Goal: Information Seeking & Learning: Learn about a topic

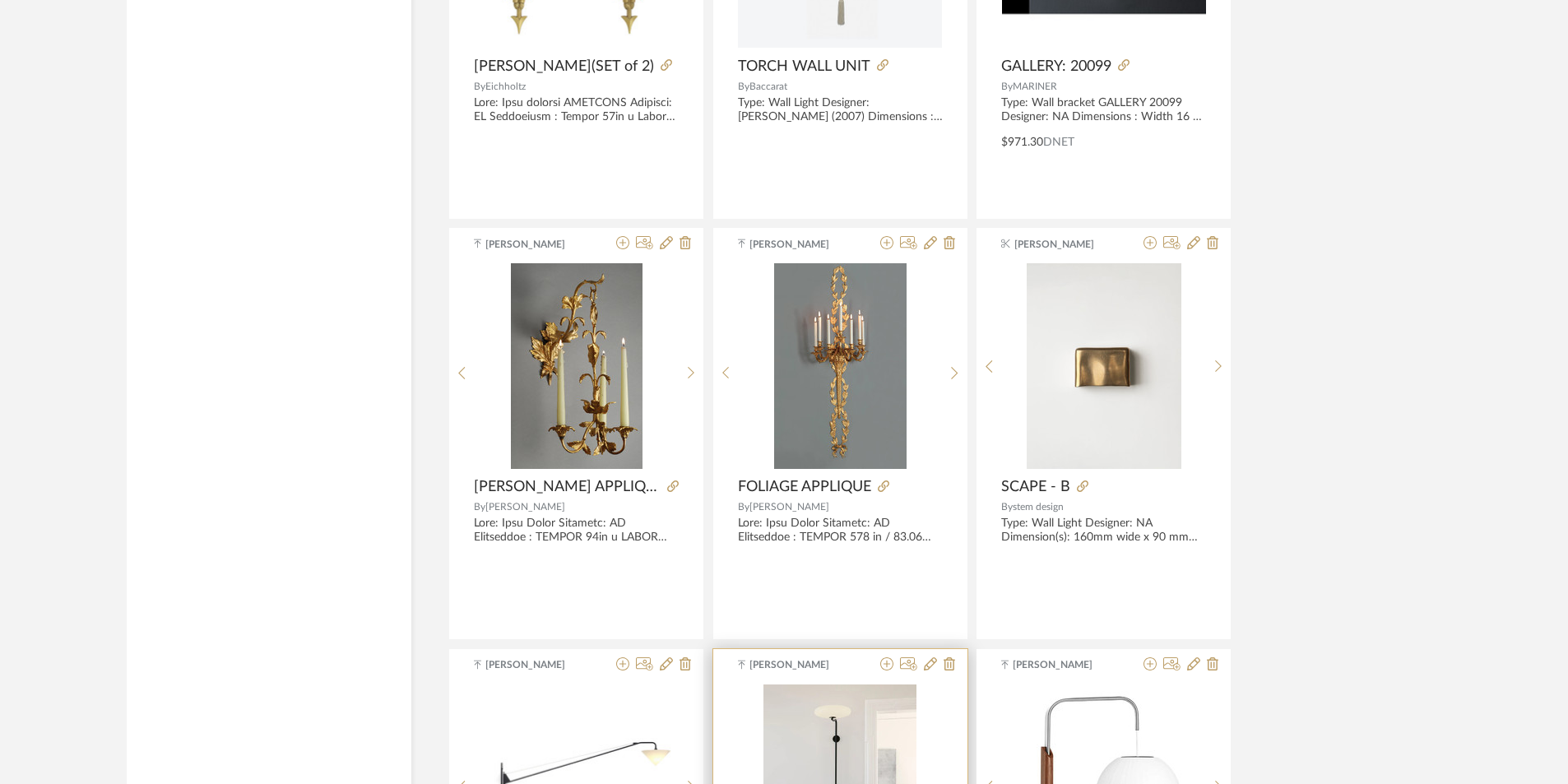
scroll to position [7222, 0]
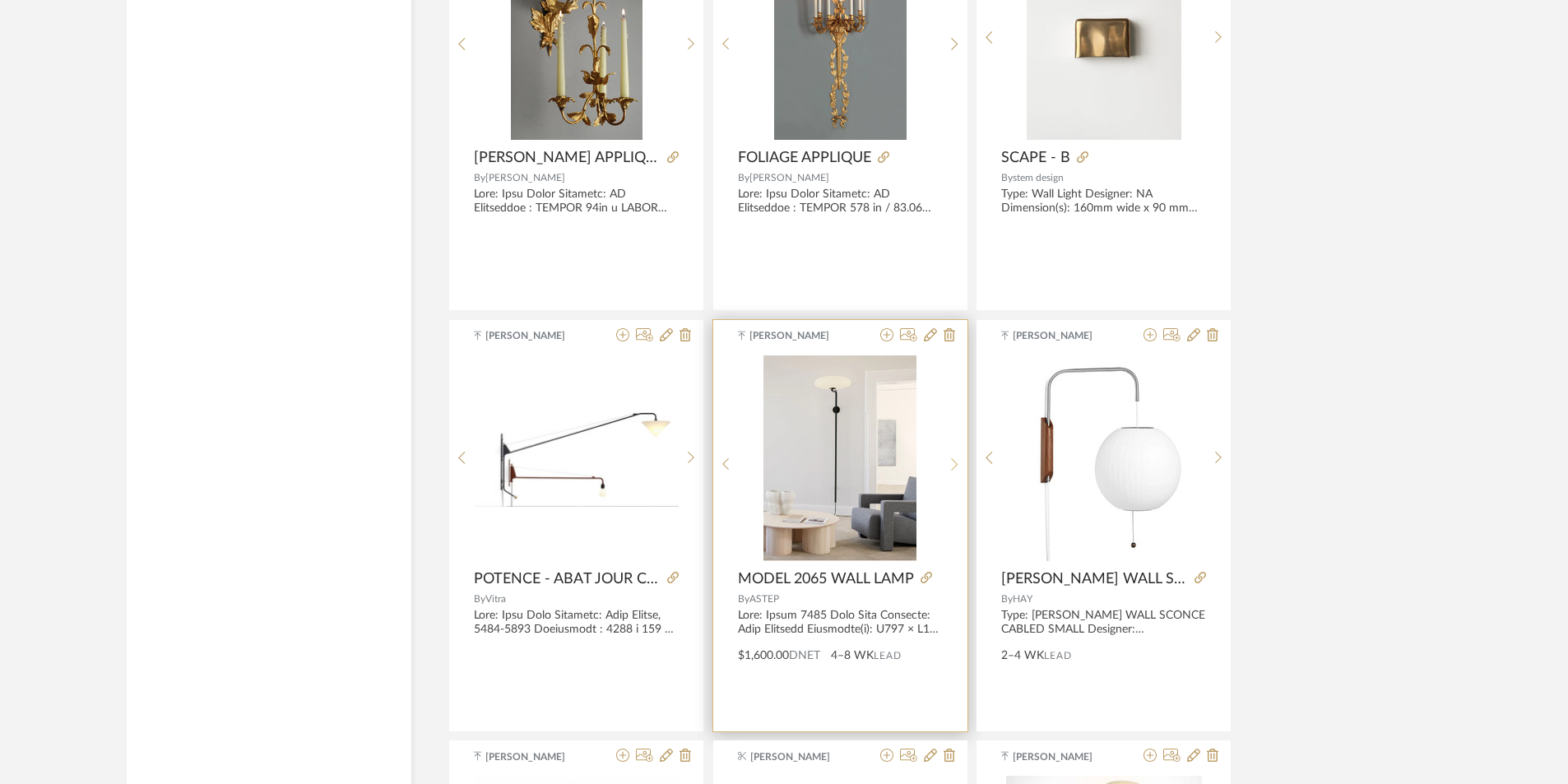
click at [956, 462] on icon at bounding box center [955, 464] width 7 height 14
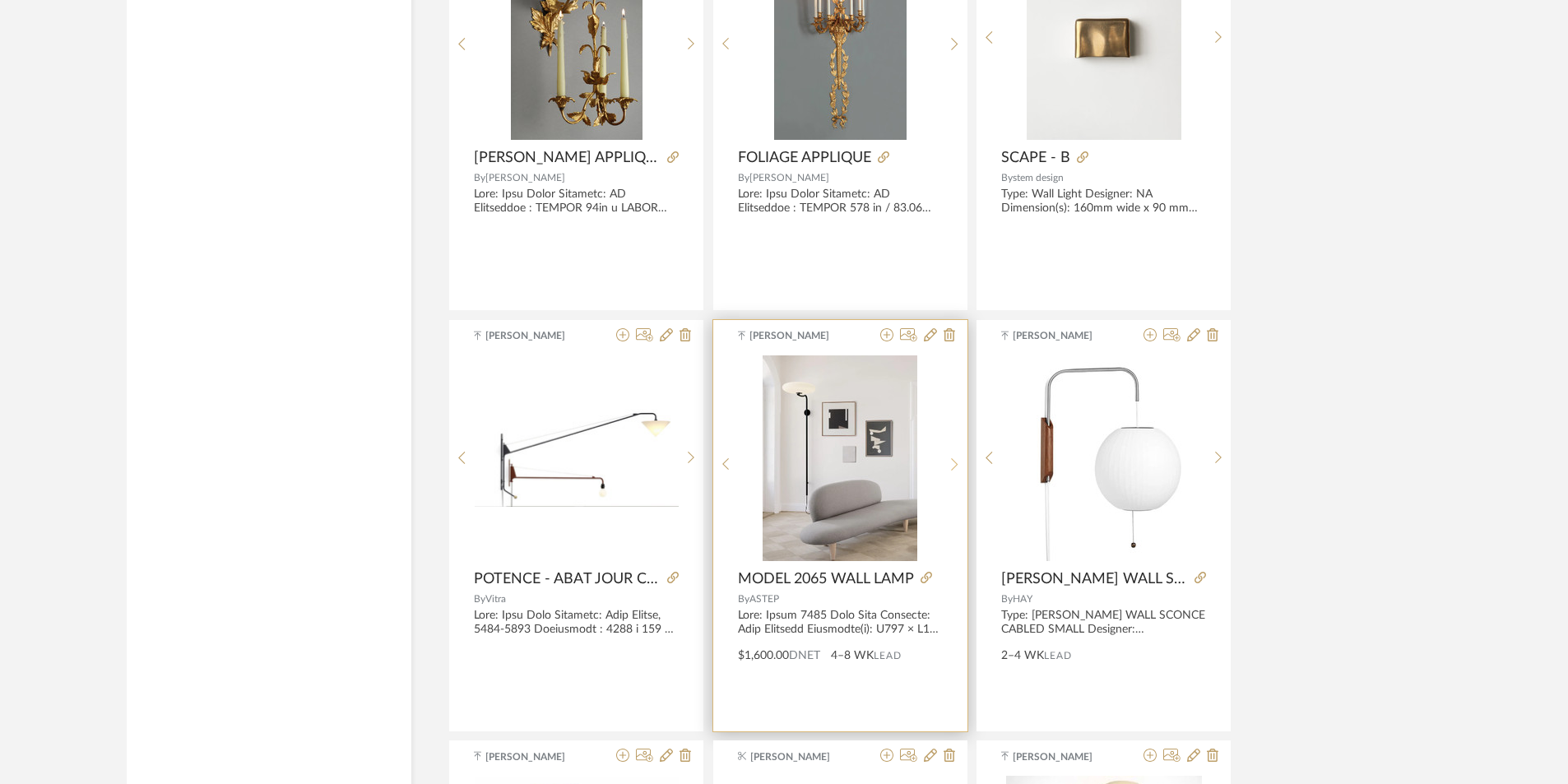
click at [956, 462] on icon at bounding box center [955, 464] width 7 height 14
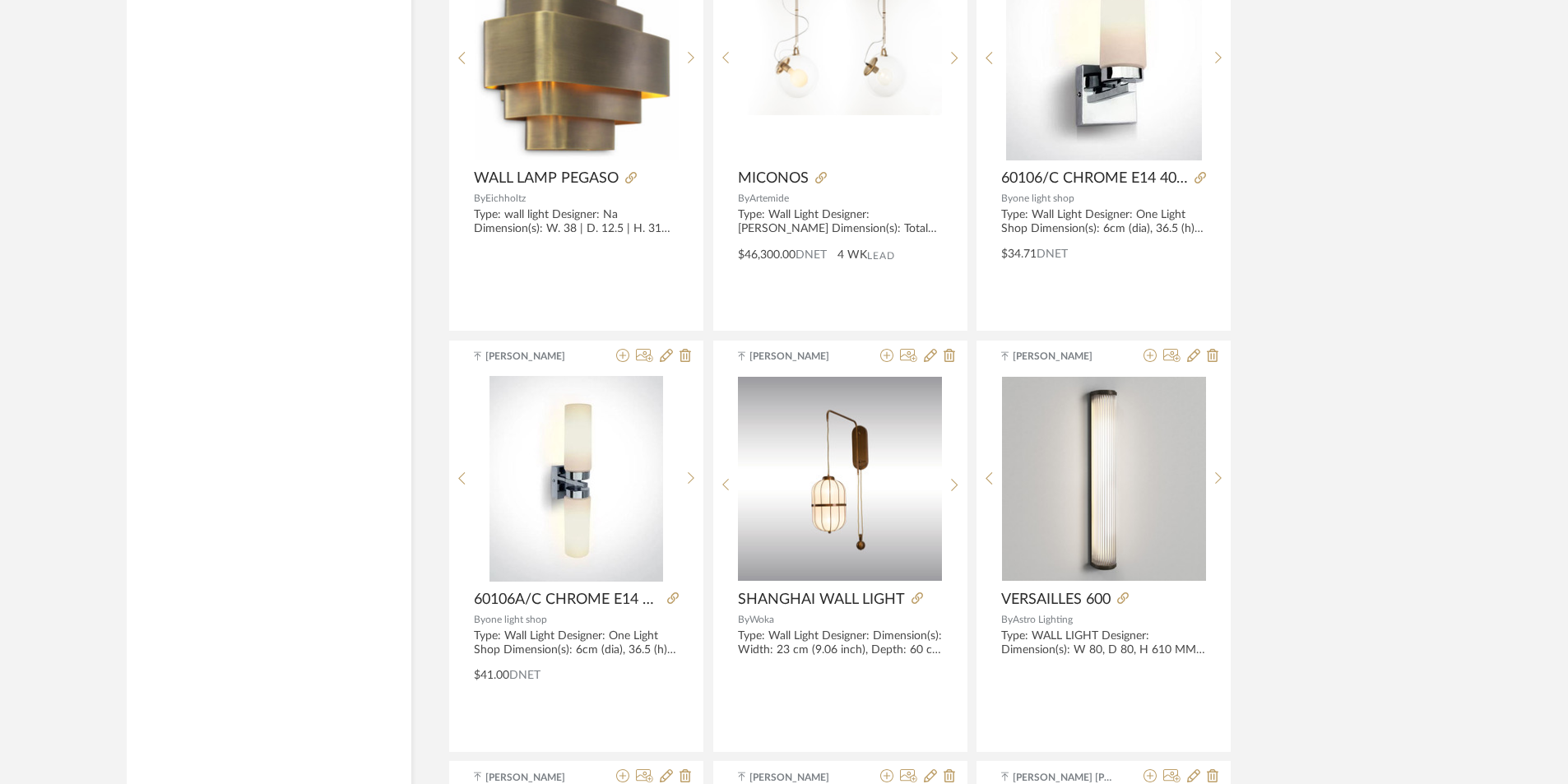
scroll to position [8044, 0]
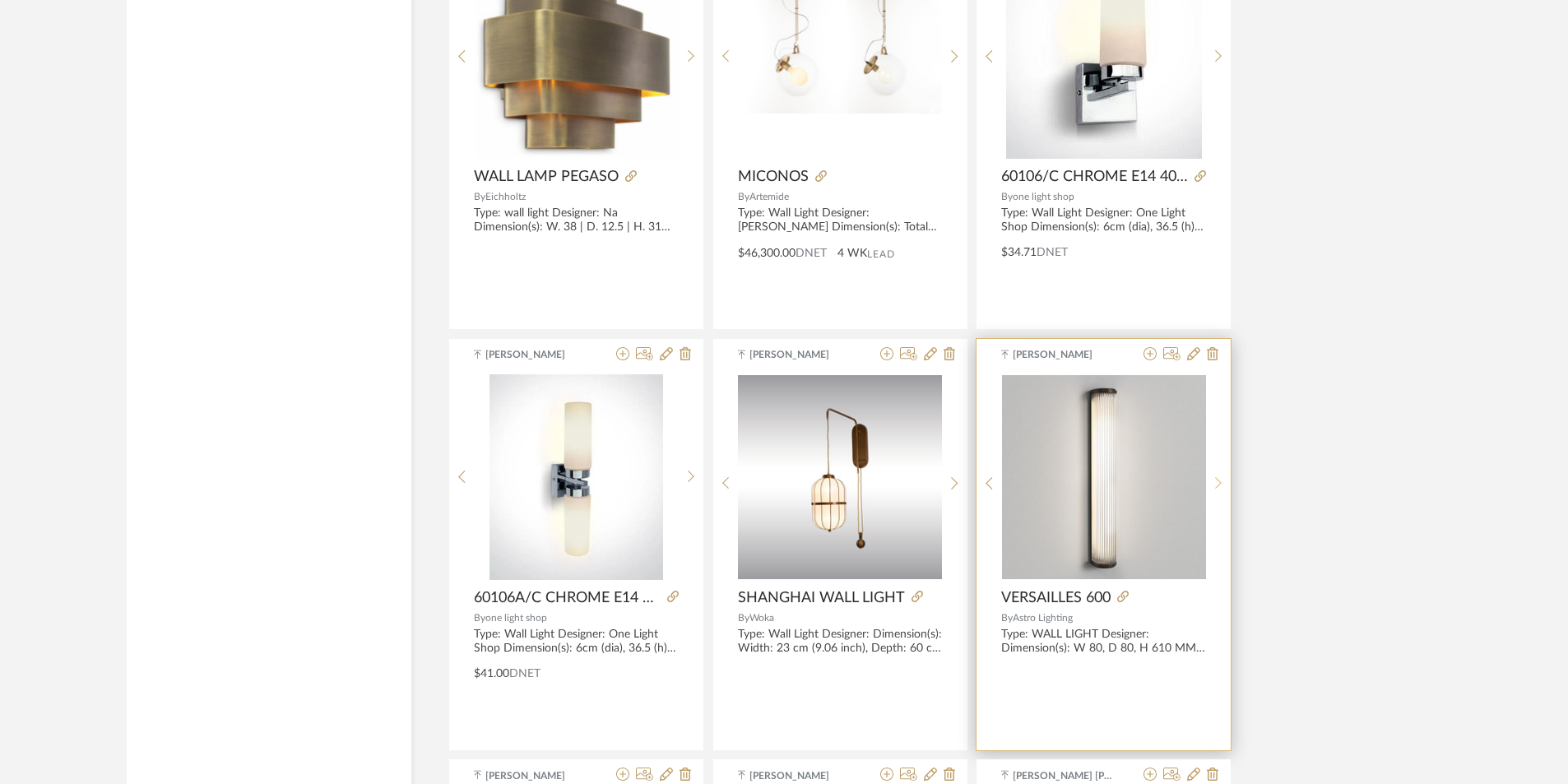
click at [1216, 484] on icon at bounding box center [1218, 483] width 7 height 14
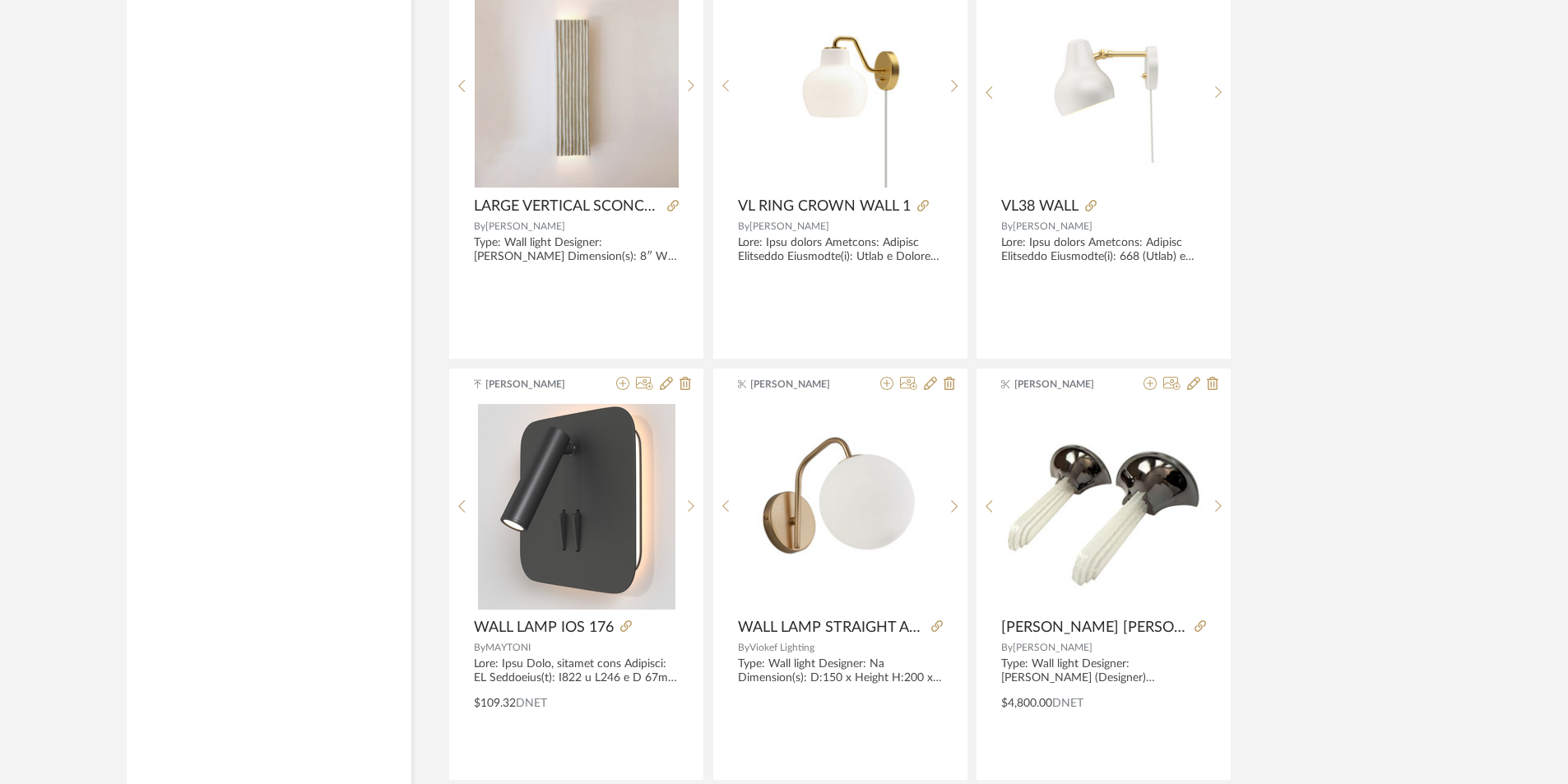
scroll to position [9854, 0]
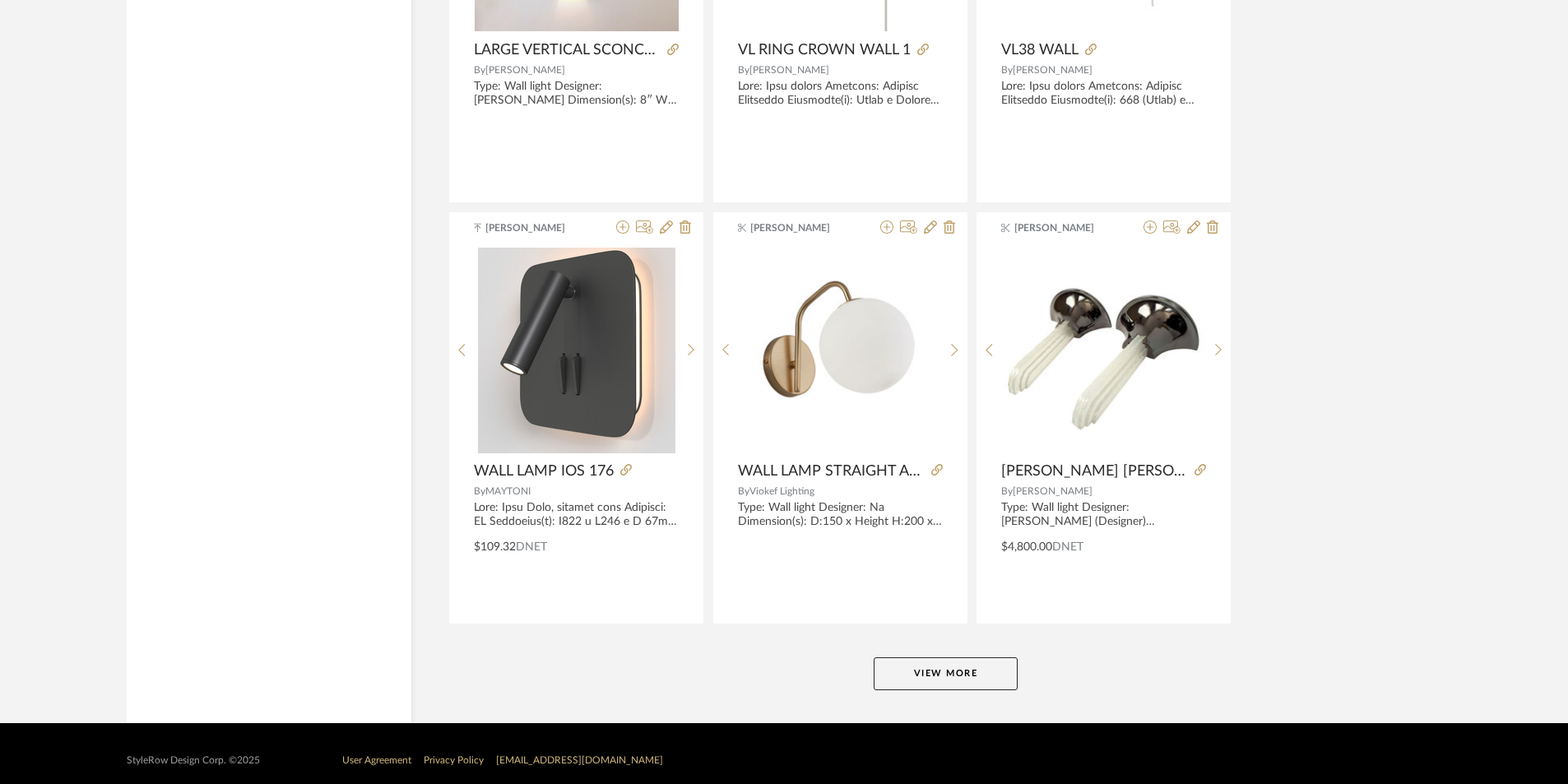
click at [951, 665] on button "View More" at bounding box center [946, 674] width 144 height 33
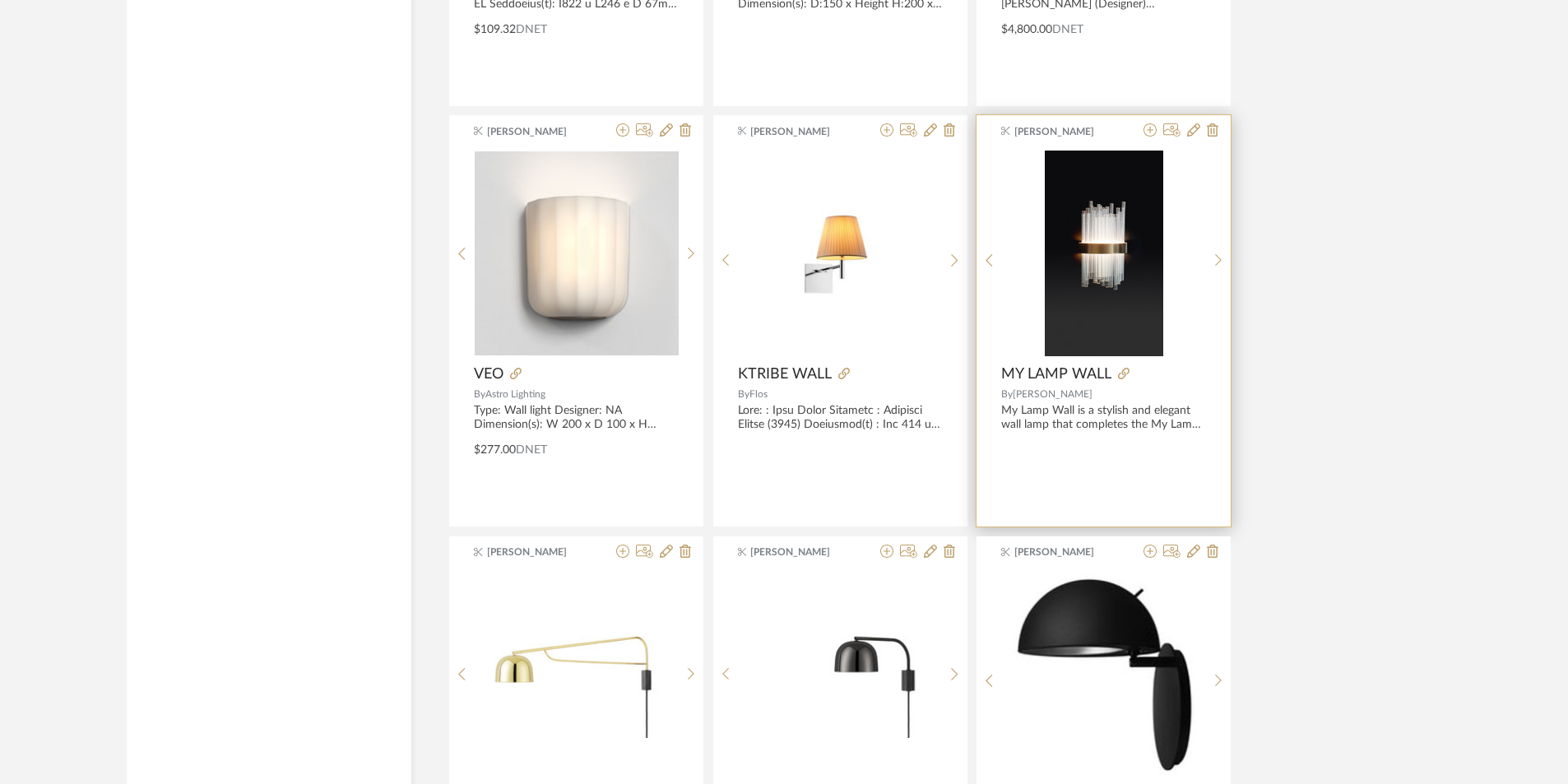
scroll to position [10348, 0]
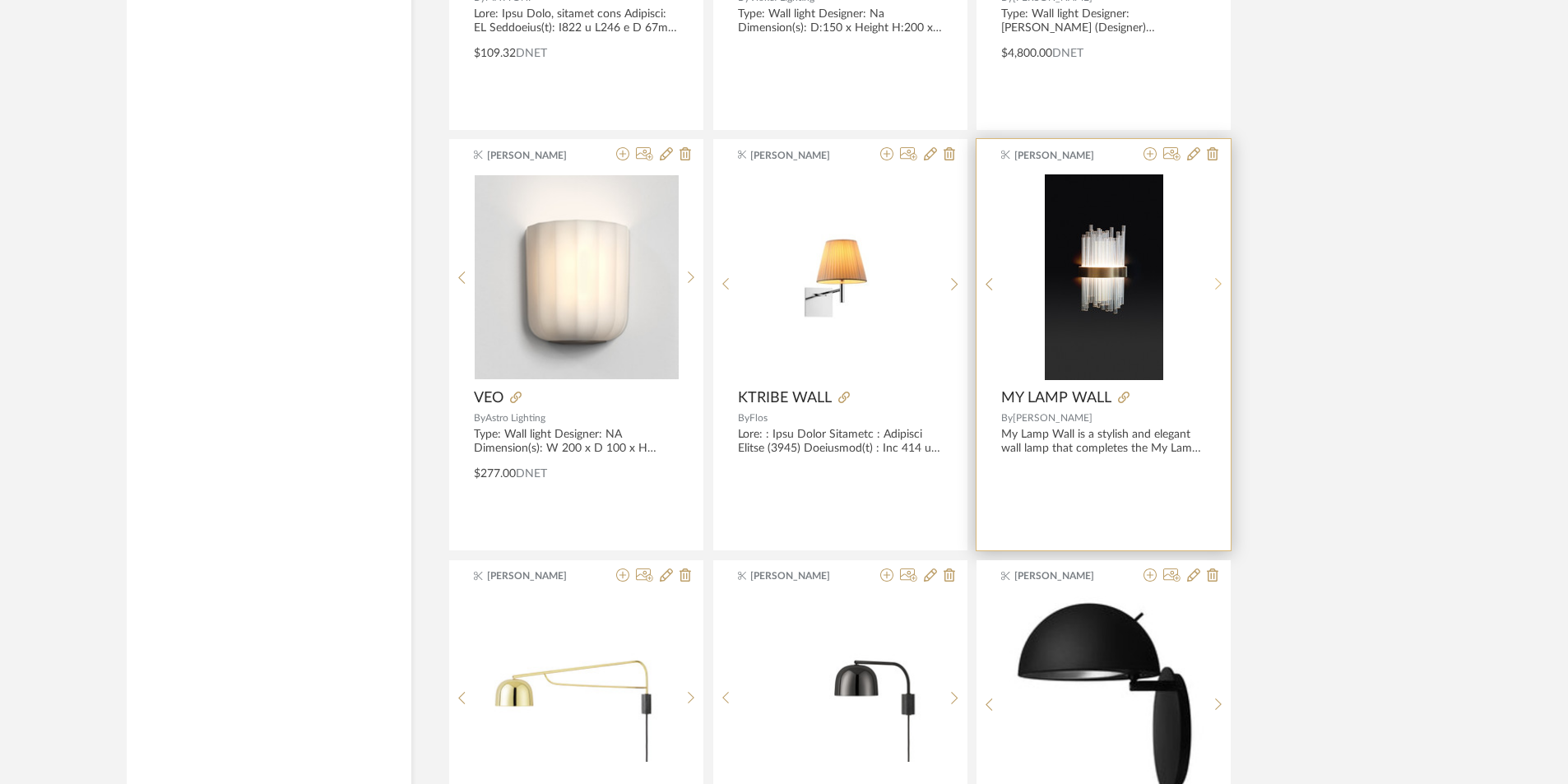
click at [1216, 287] on icon at bounding box center [1218, 284] width 7 height 14
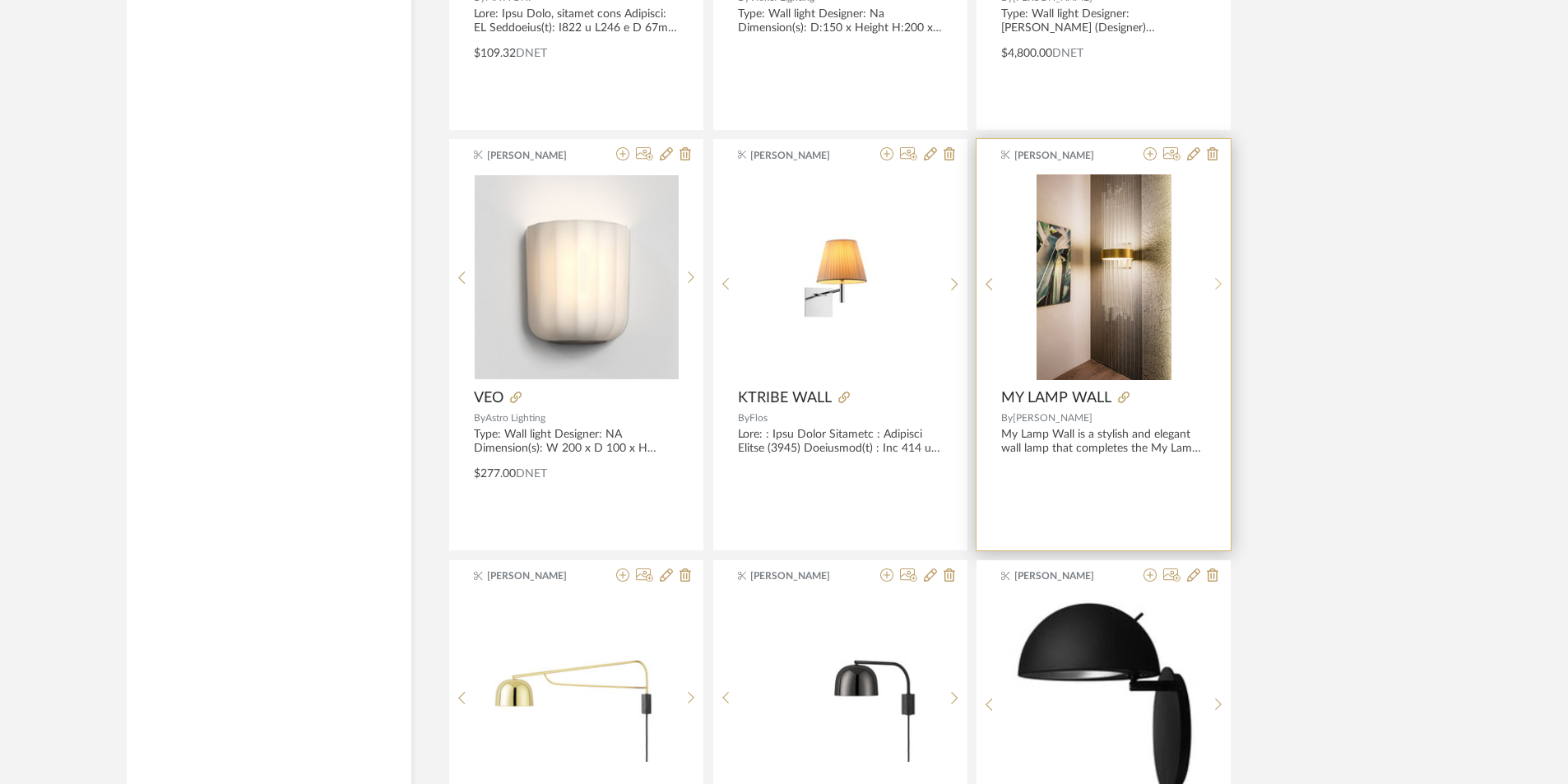
click at [1216, 287] on icon at bounding box center [1218, 284] width 7 height 14
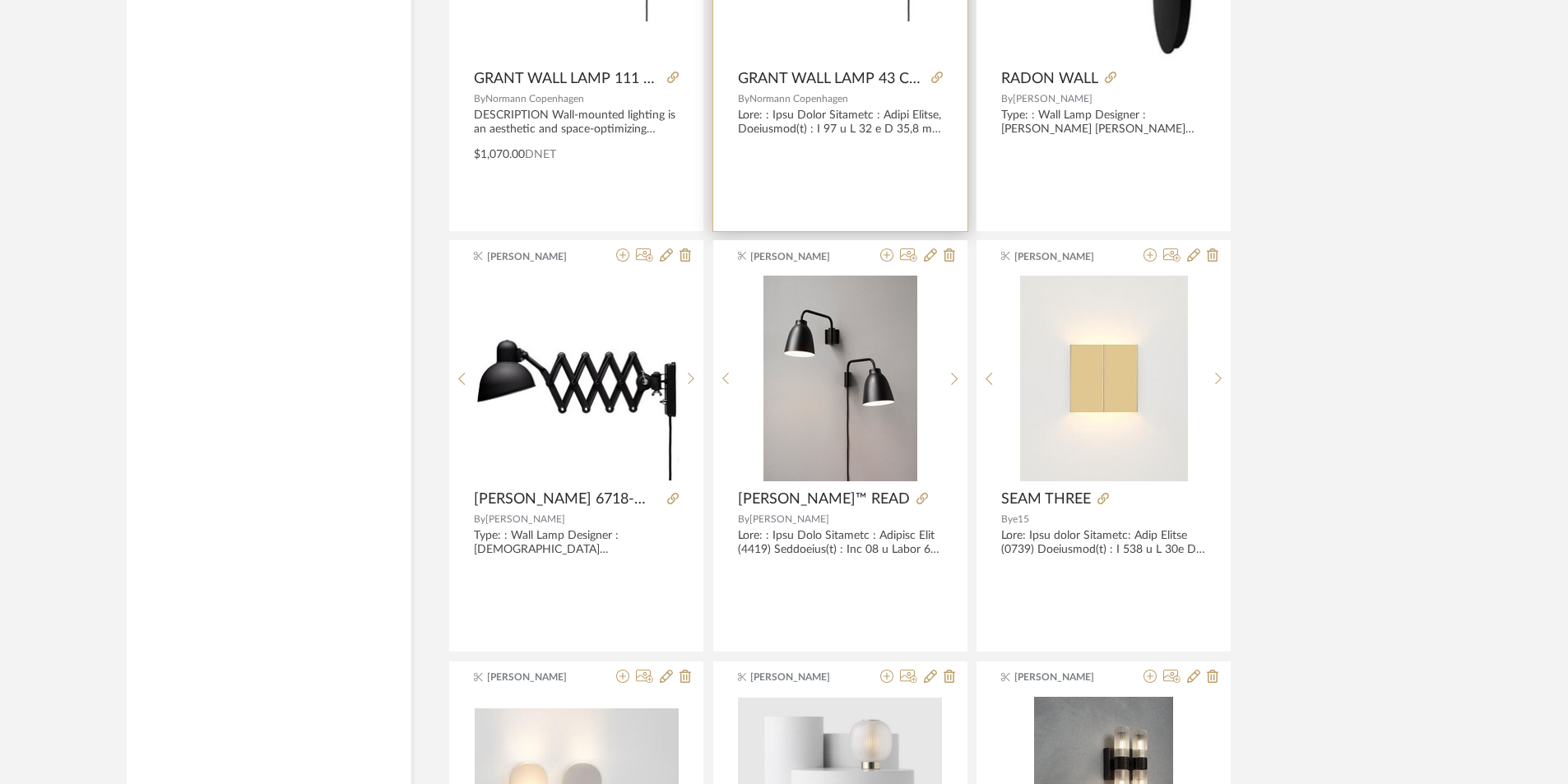
scroll to position [11500, 0]
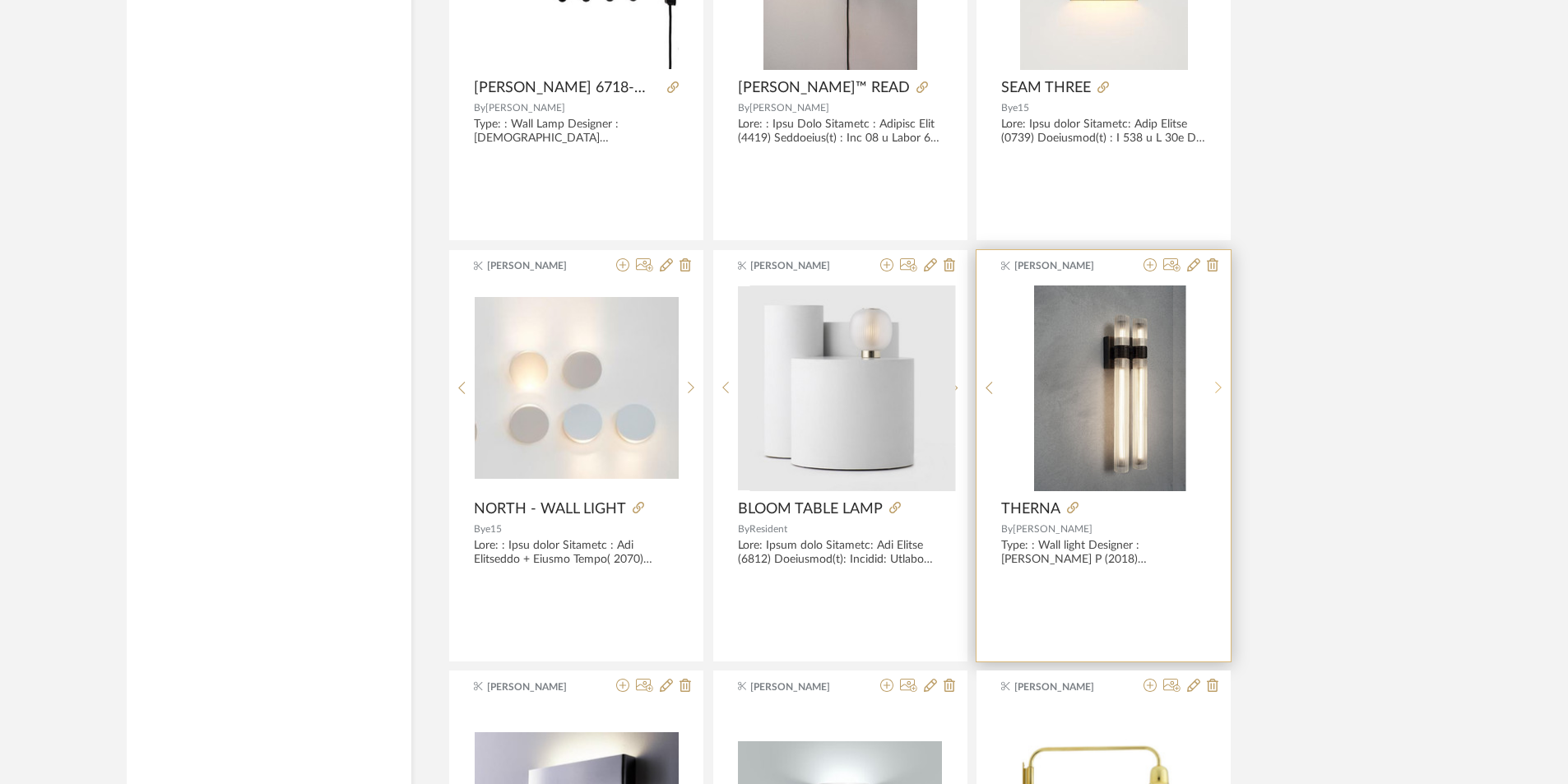
click at [1218, 390] on icon at bounding box center [1218, 388] width 7 height 14
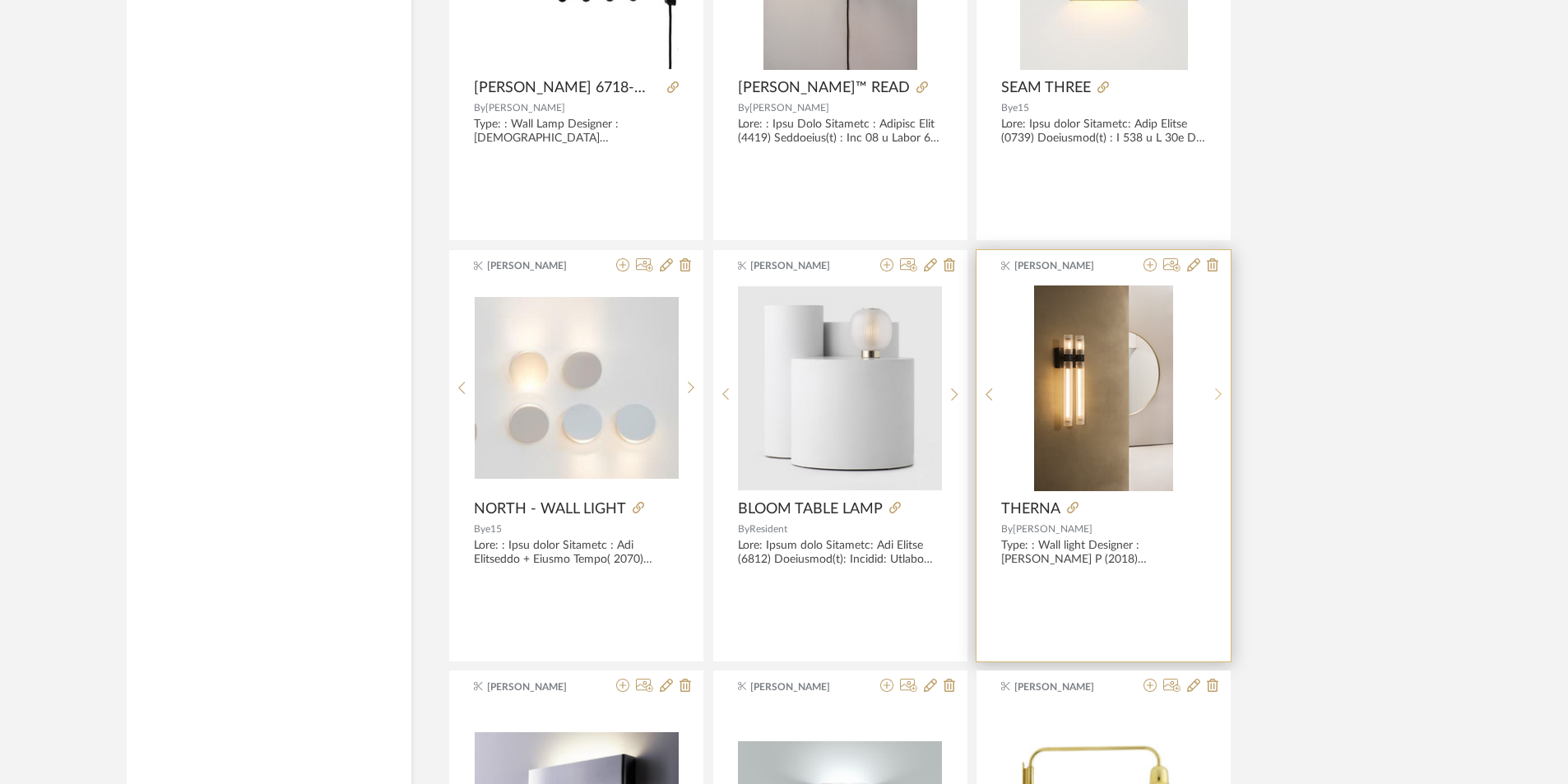
click at [1218, 390] on icon at bounding box center [1218, 394] width 7 height 14
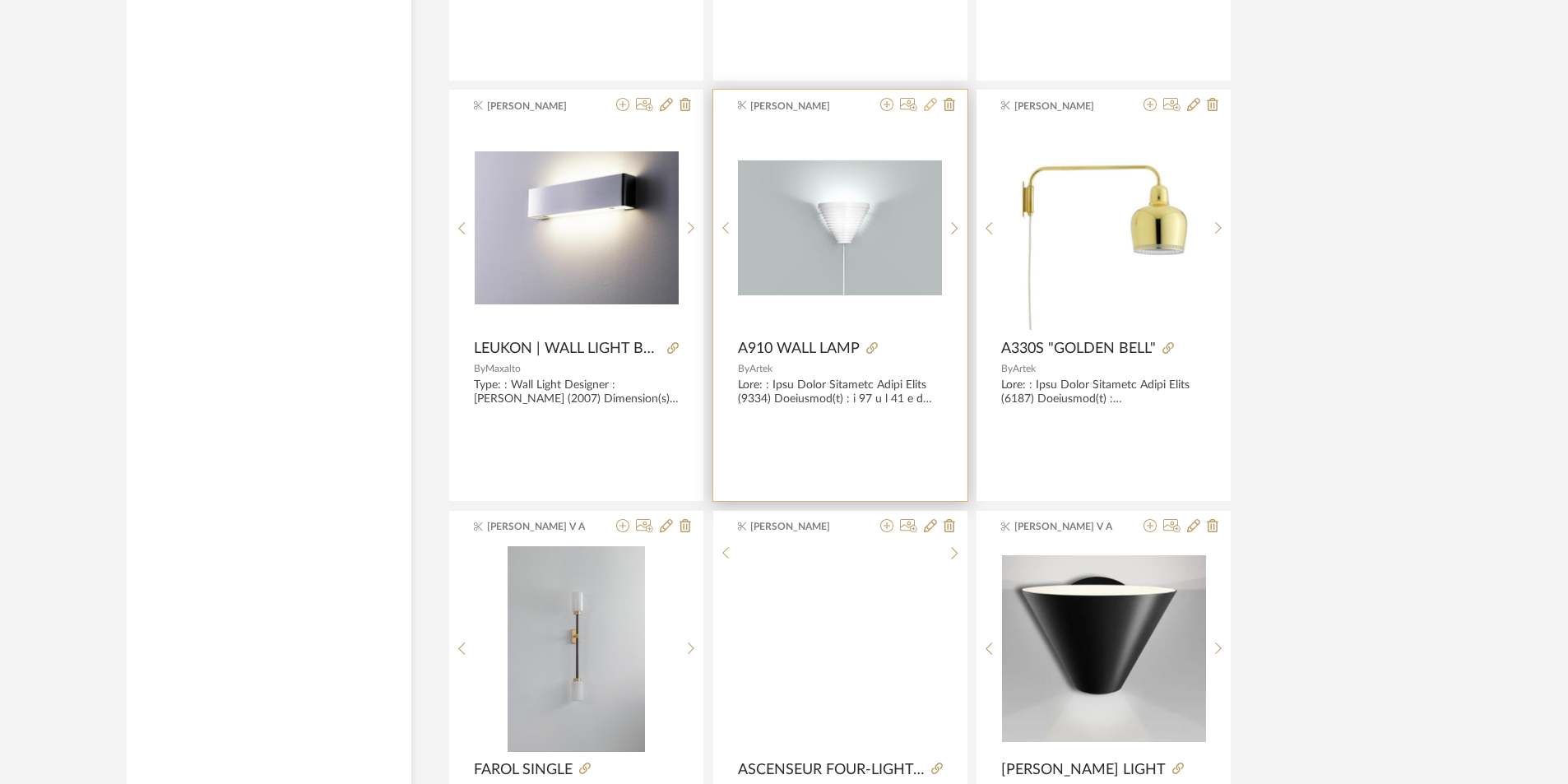
scroll to position [12322, 0]
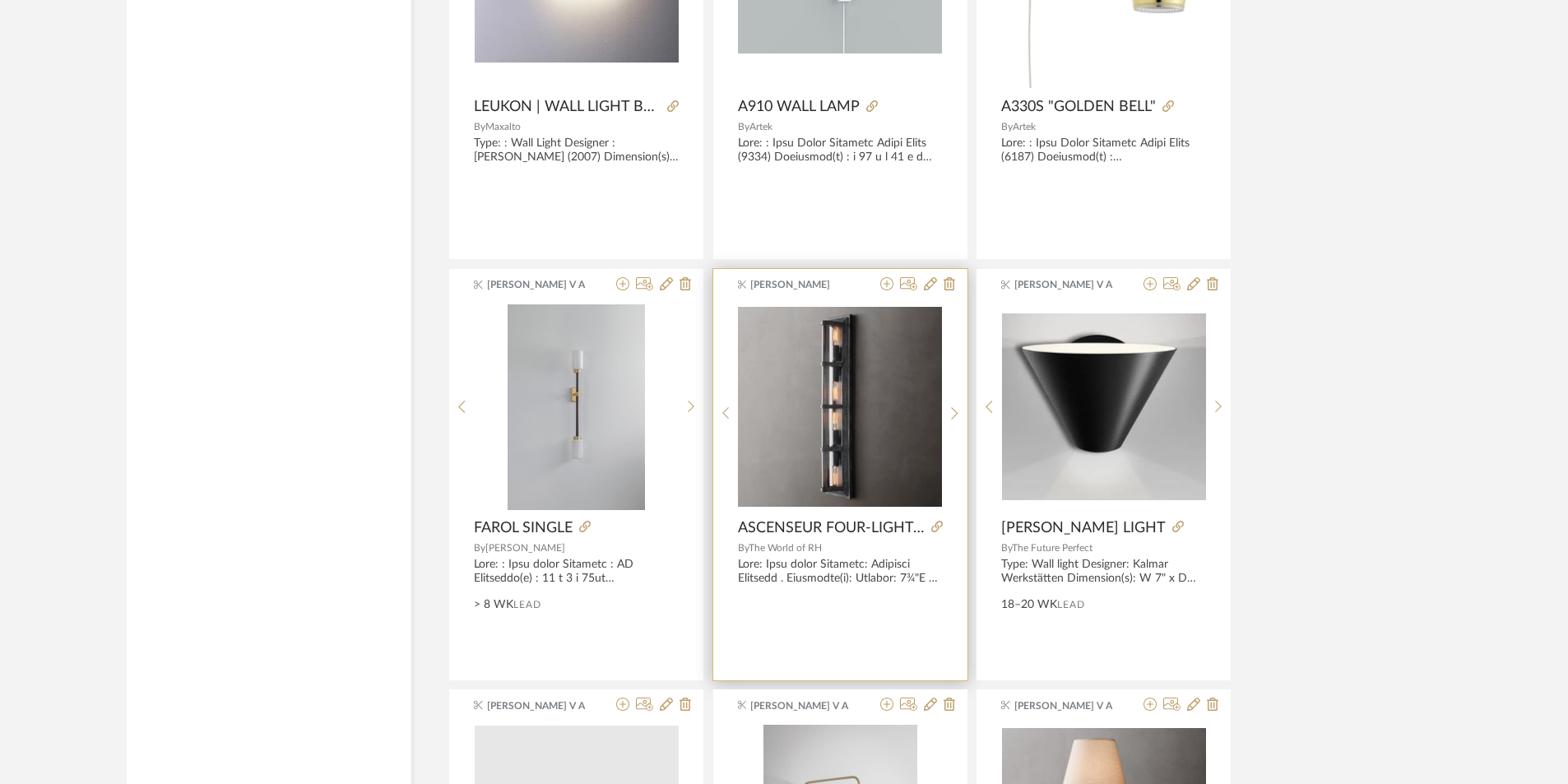
click at [938, 408] on img "0" at bounding box center [840, 406] width 204 height 199
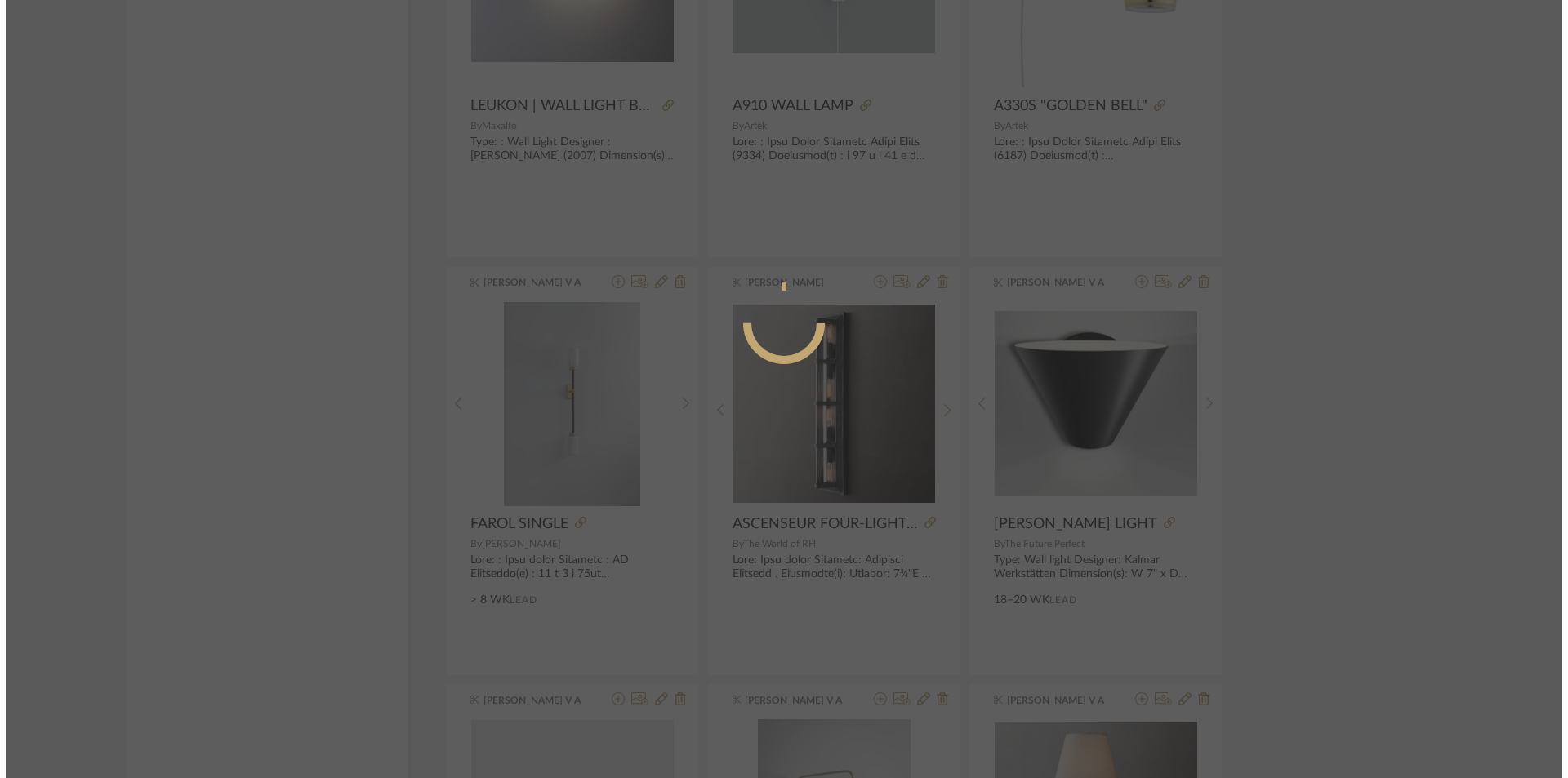
scroll to position [0, 0]
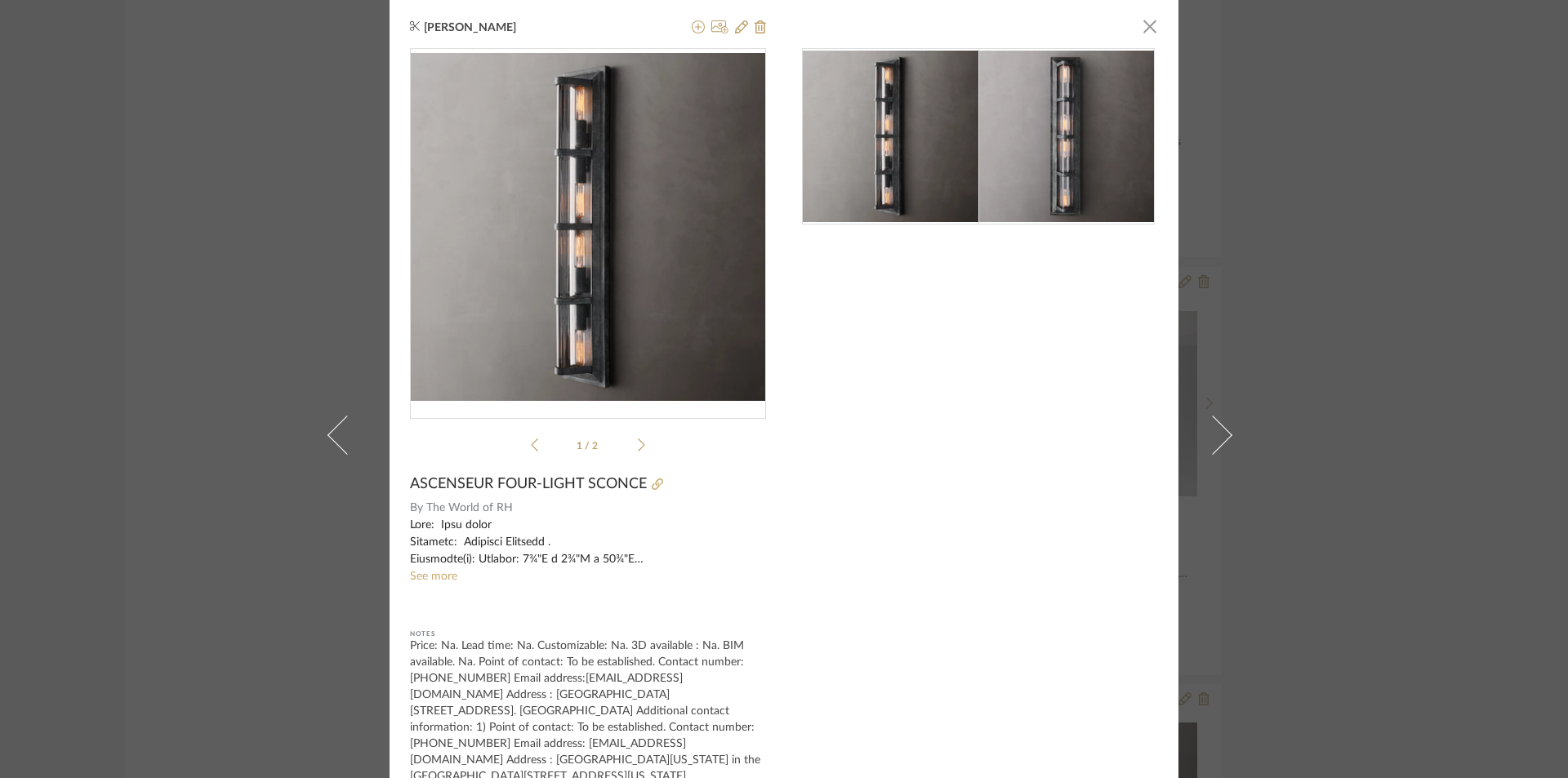
click at [1473, 438] on div "[PERSON_NAME] × 1 / 2 ASCENSEUR FOUR-LIGHT SCONCE By The World of RH See more N…" at bounding box center [784, 389] width 1568 height 778
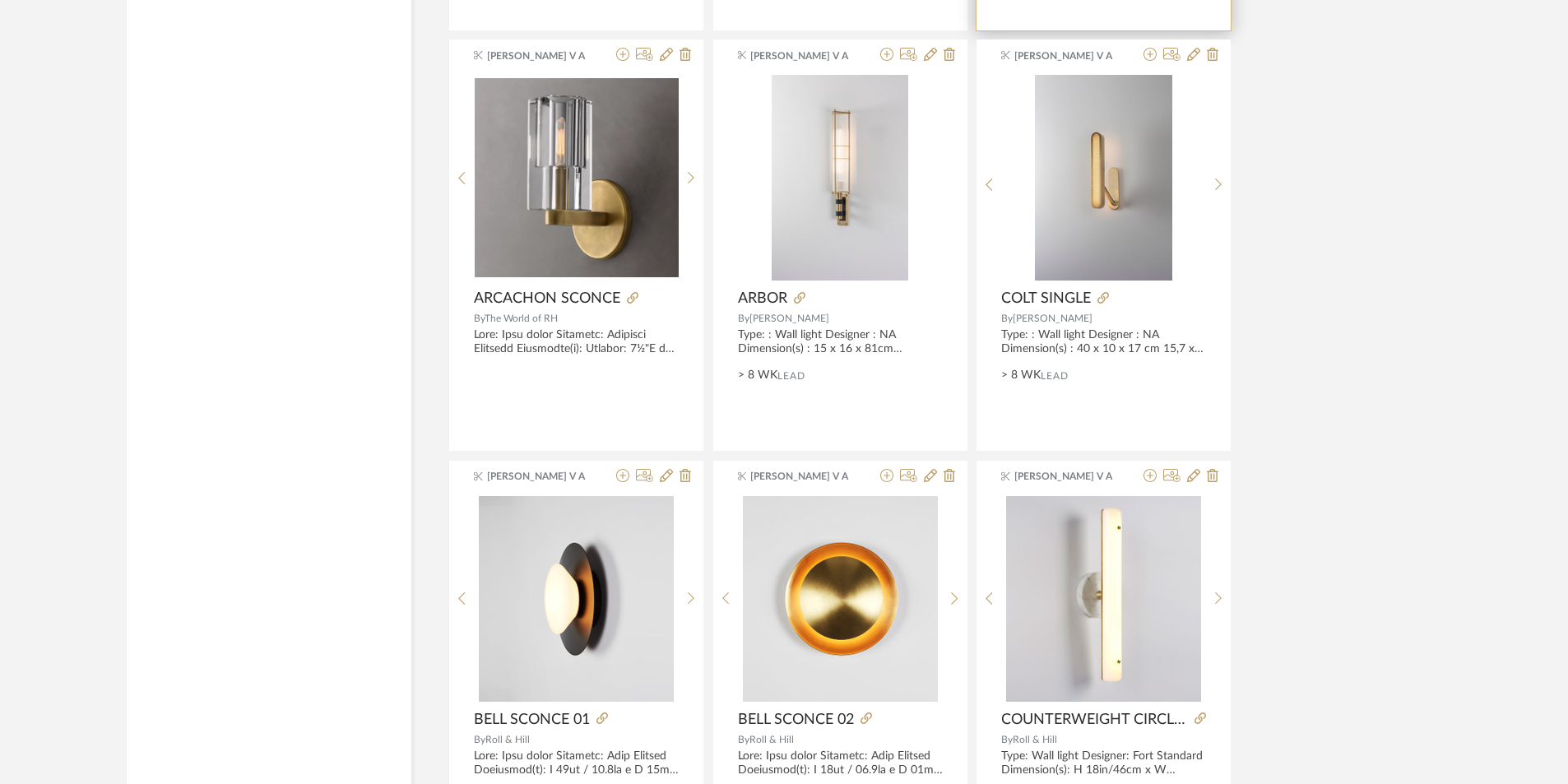
scroll to position [13886, 0]
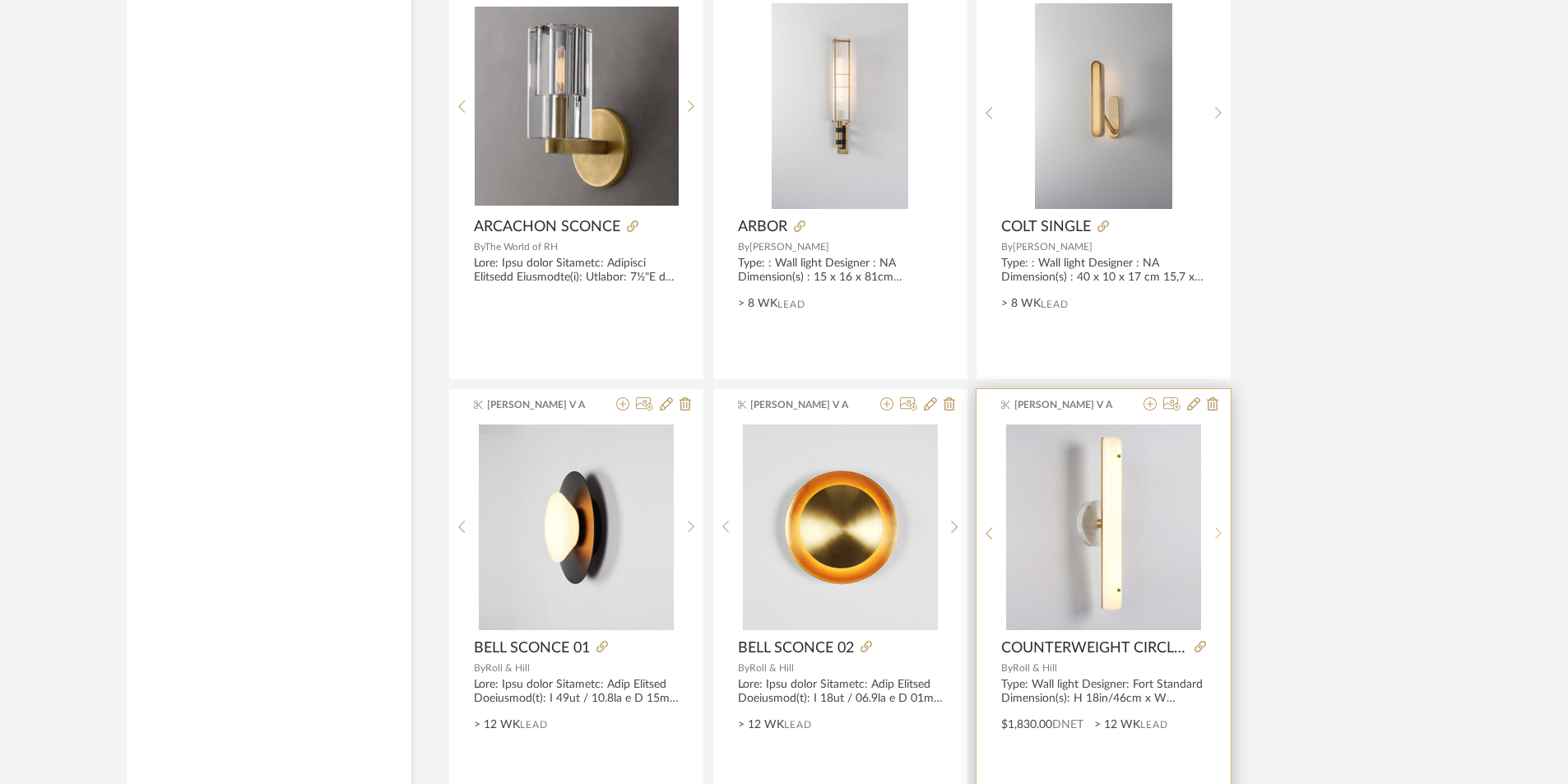
click at [1218, 527] on icon at bounding box center [1218, 533] width 7 height 14
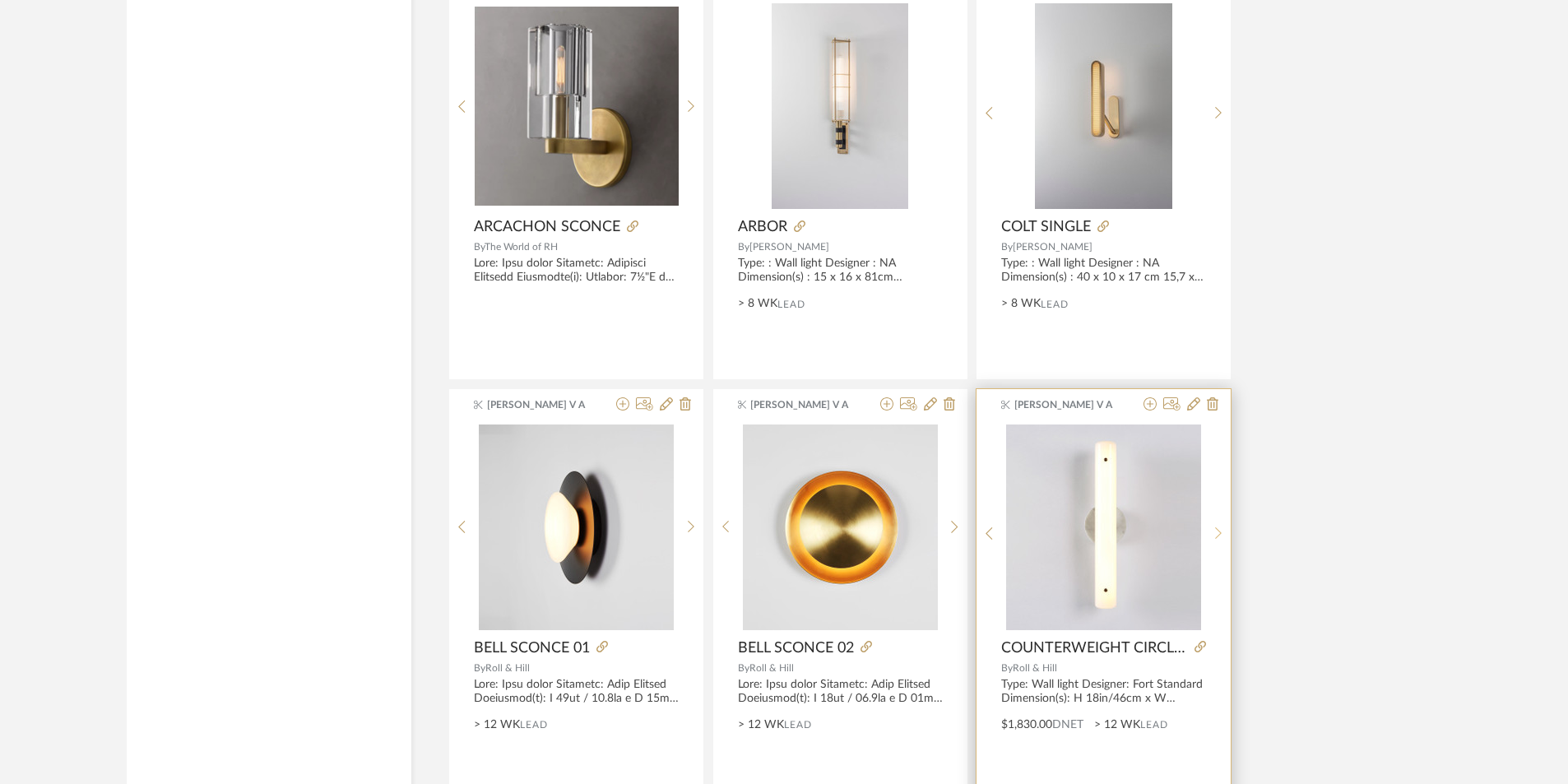
click at [1218, 527] on icon at bounding box center [1218, 533] width 7 height 14
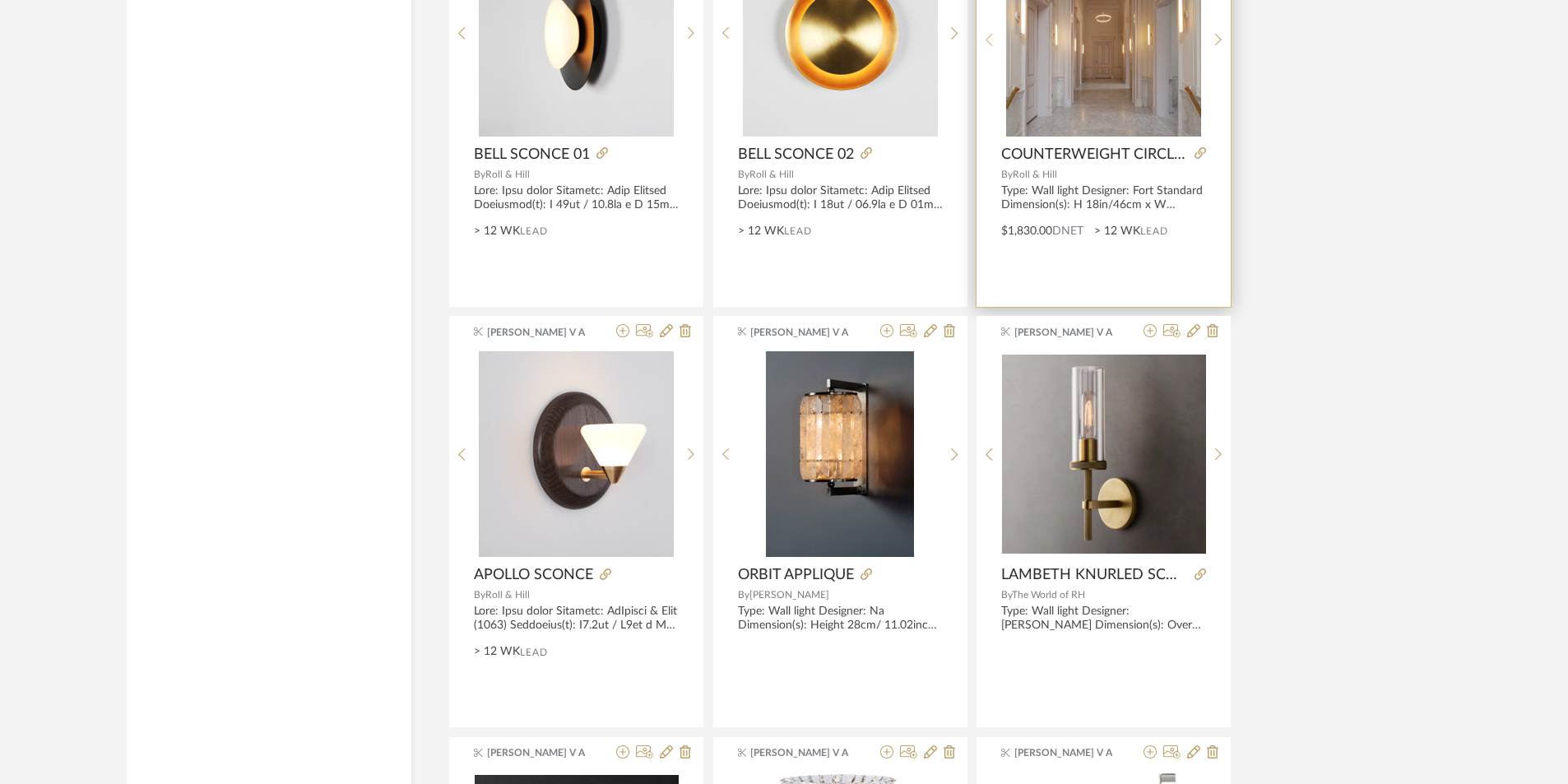
scroll to position [14873, 0]
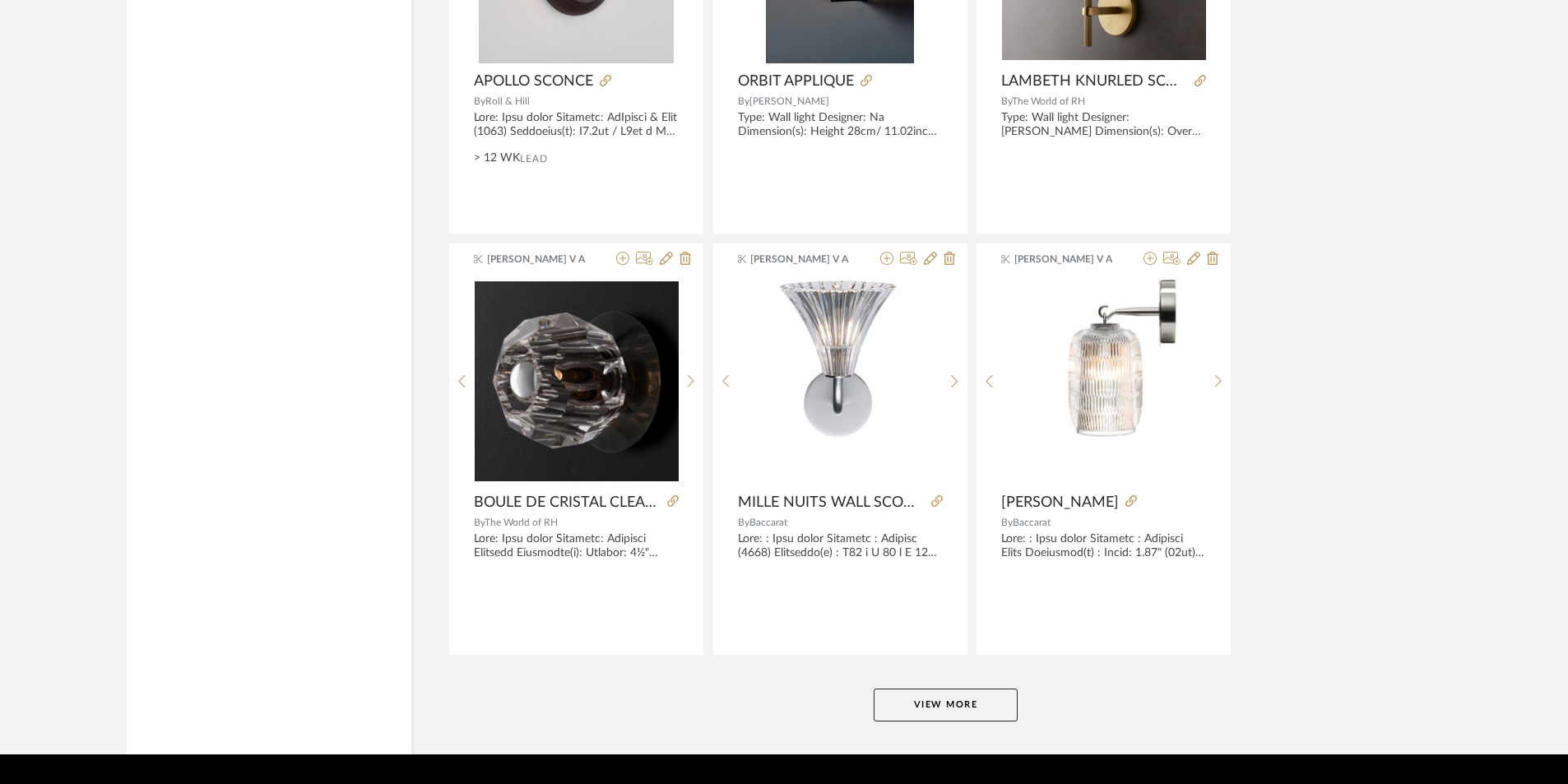
click at [957, 704] on button "View More" at bounding box center [946, 705] width 144 height 33
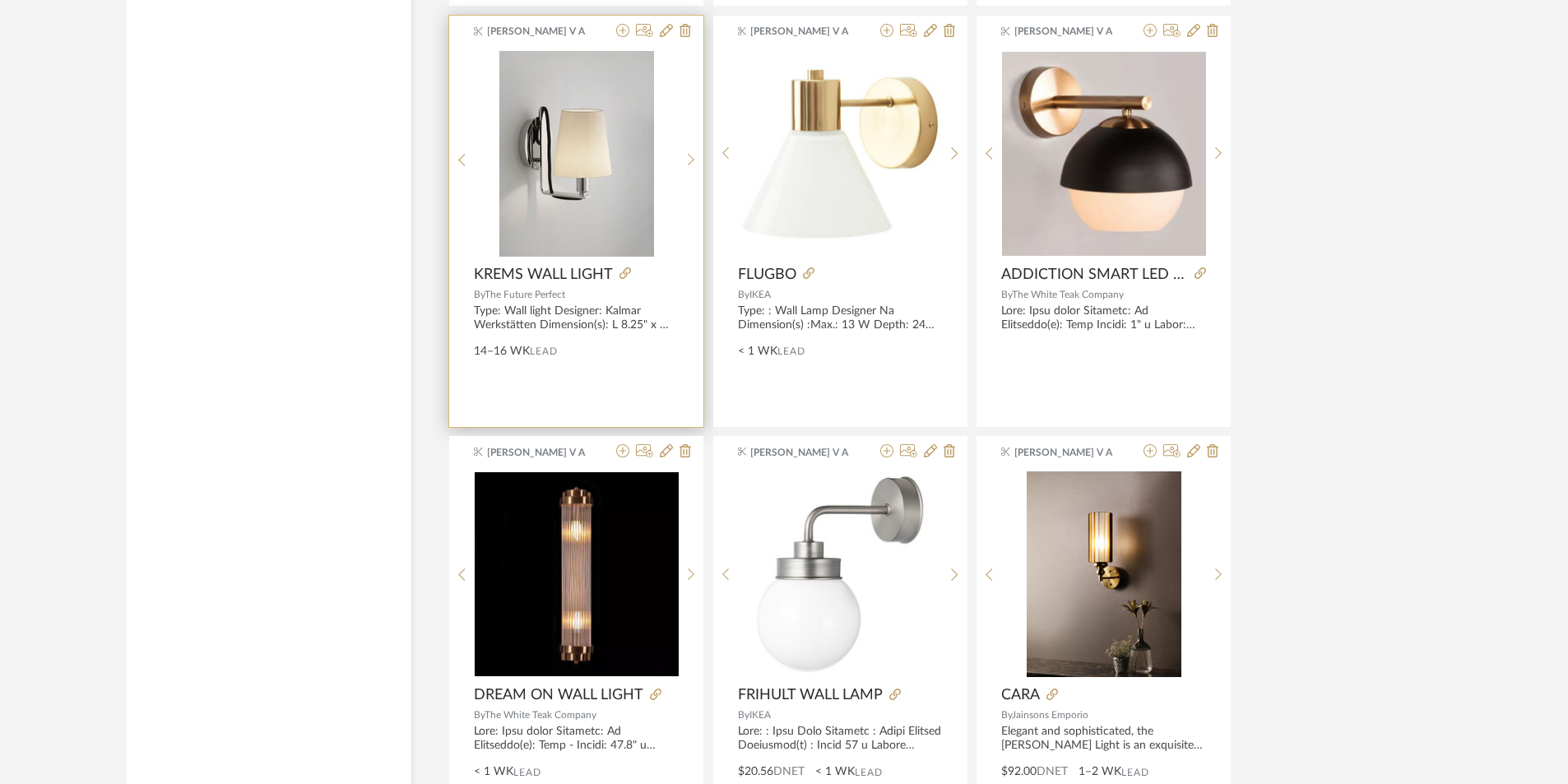
scroll to position [16107, 0]
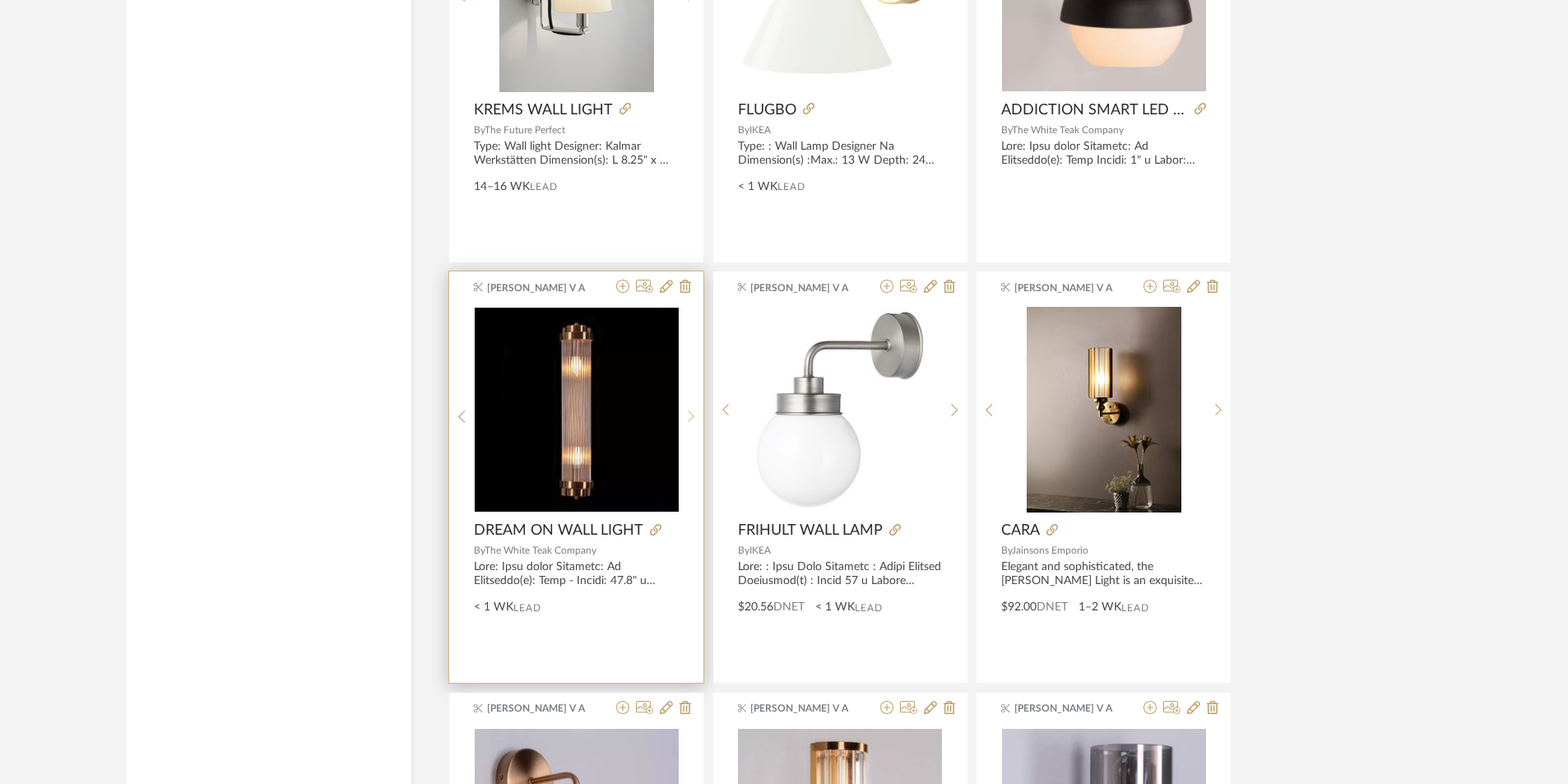
click at [694, 409] on icon at bounding box center [691, 416] width 7 height 14
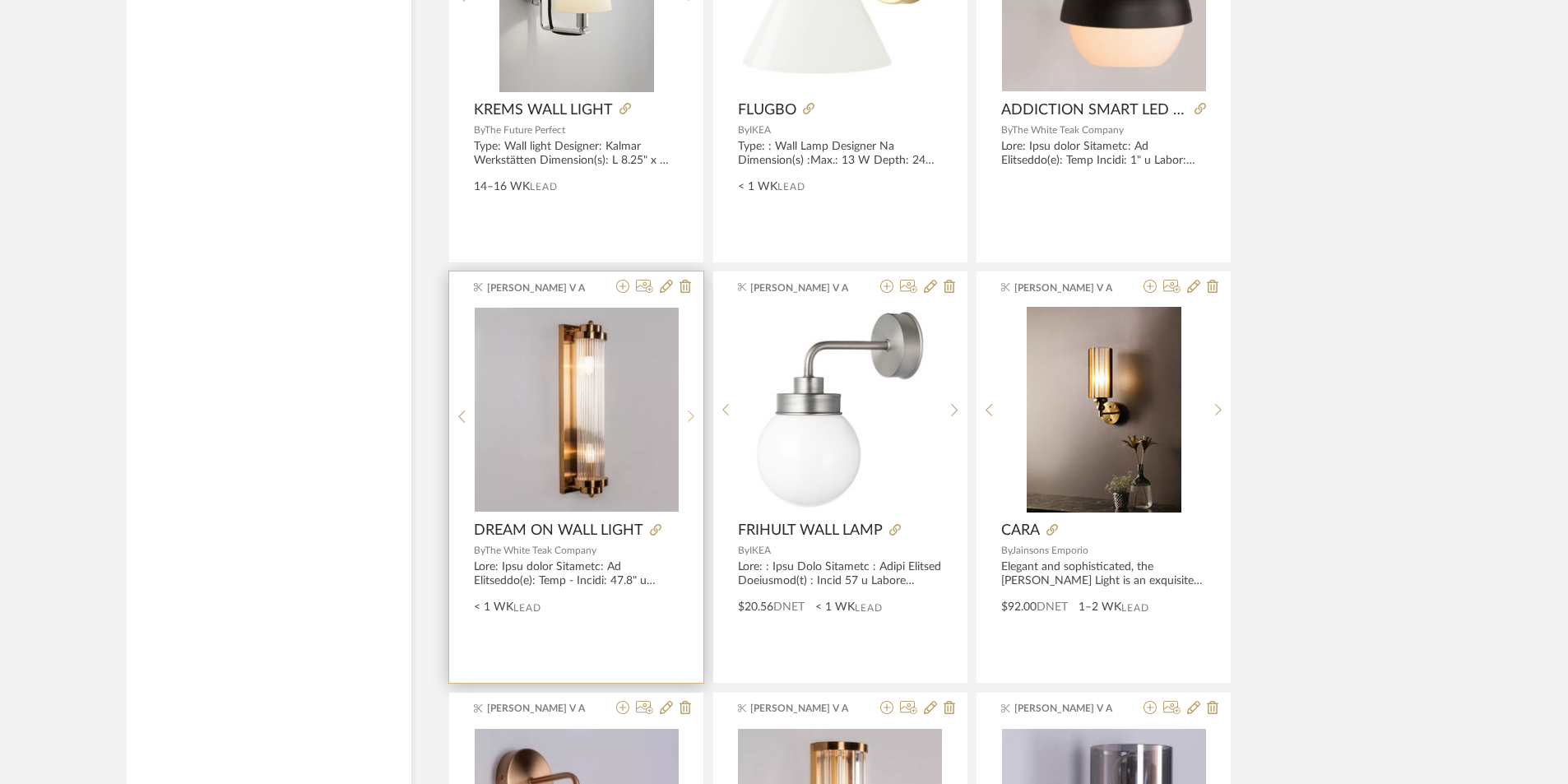
click at [694, 409] on icon at bounding box center [691, 416] width 7 height 14
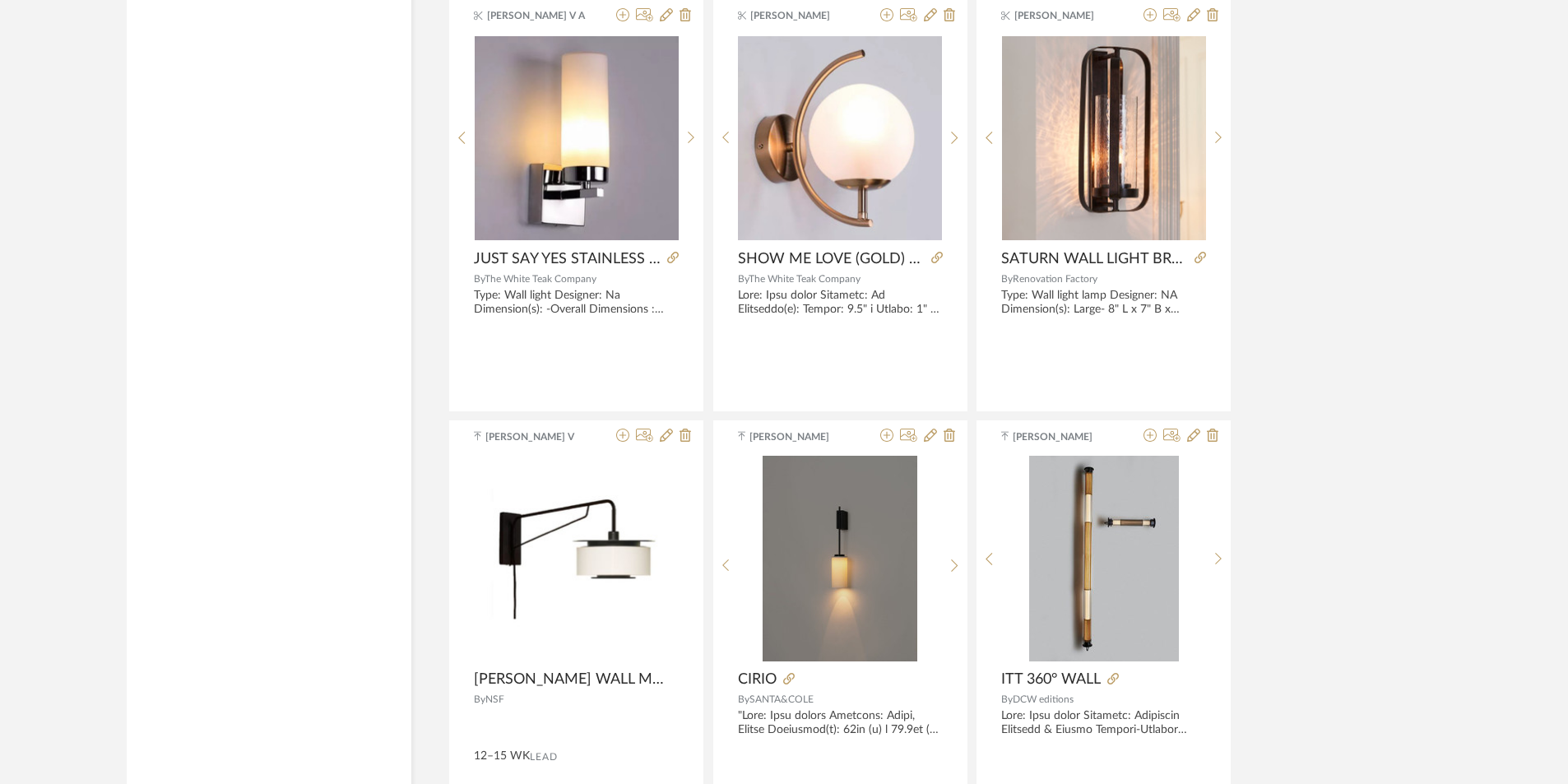
scroll to position [17670, 0]
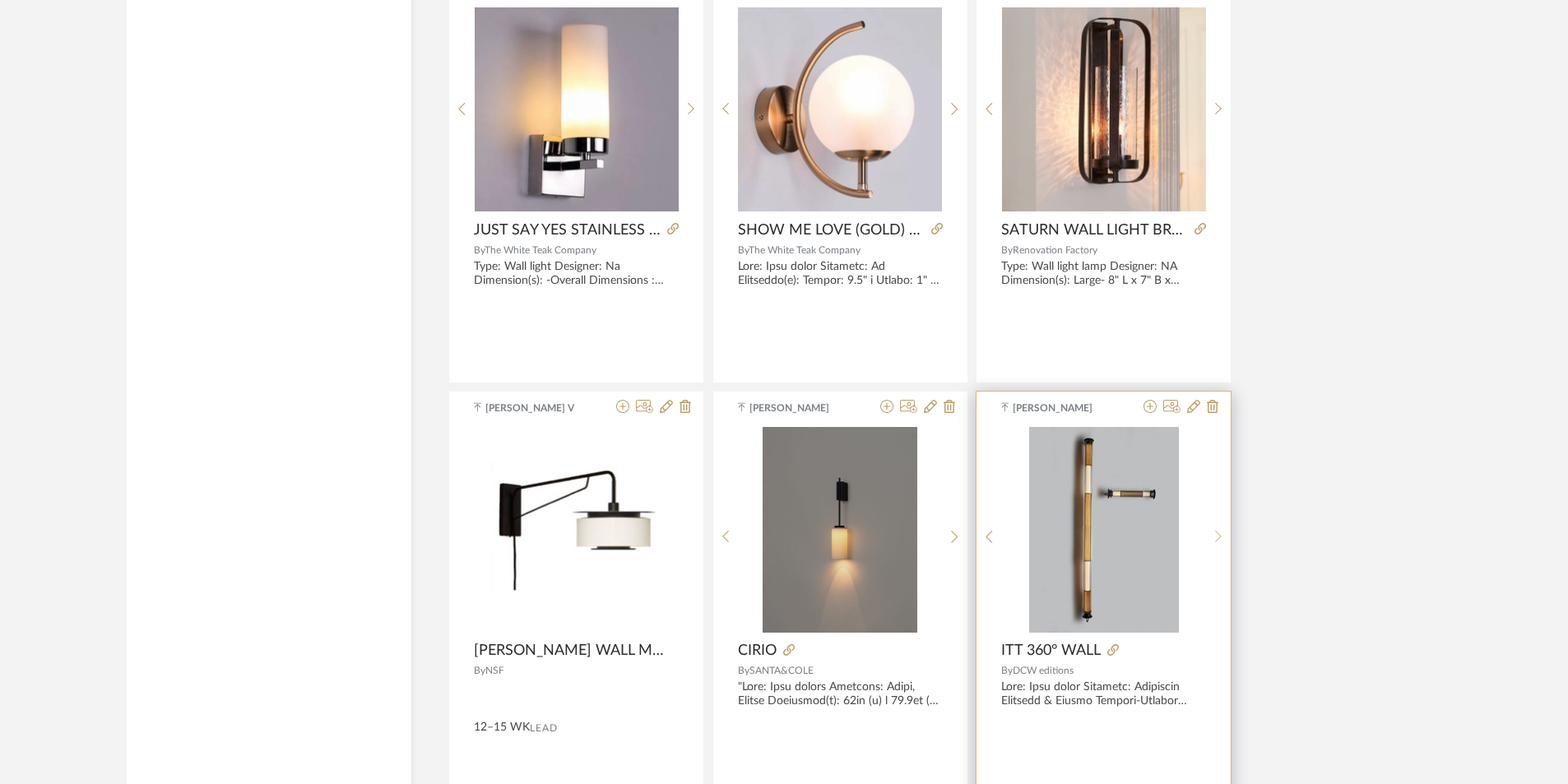
click at [1222, 543] on sr-next-btn at bounding box center [1218, 536] width 26 height 14
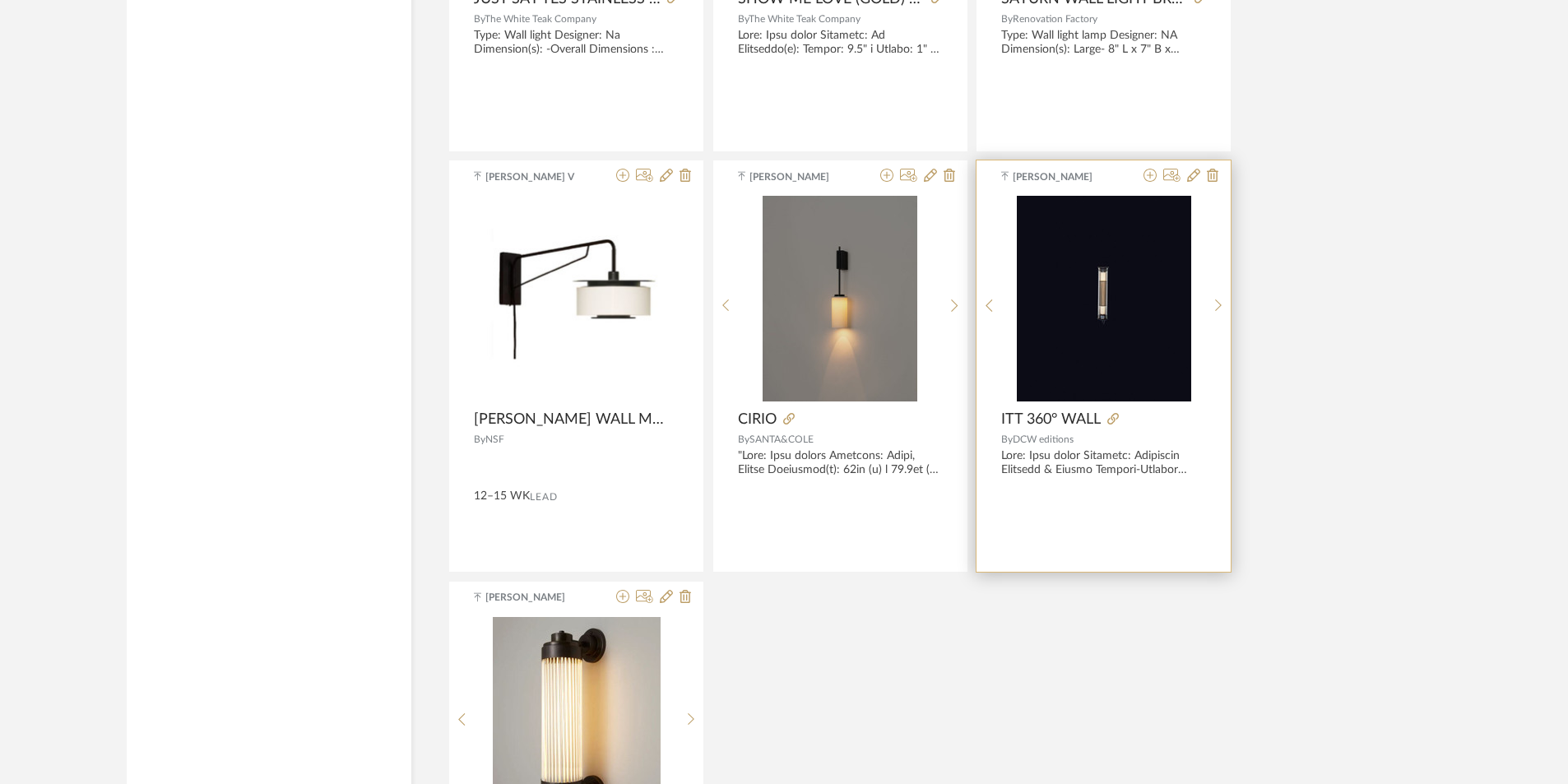
scroll to position [17917, 0]
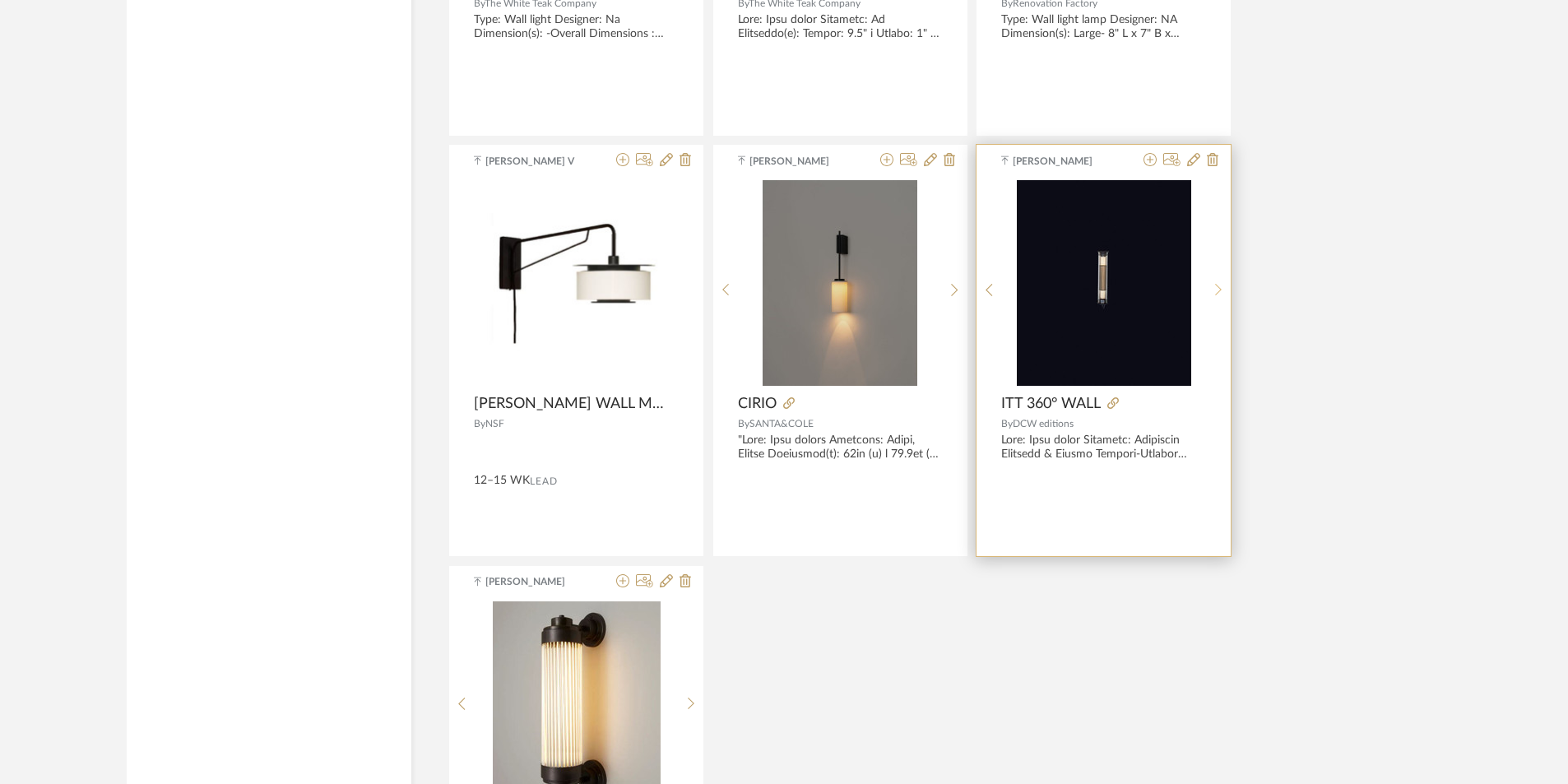
click at [1218, 292] on icon at bounding box center [1218, 289] width 7 height 12
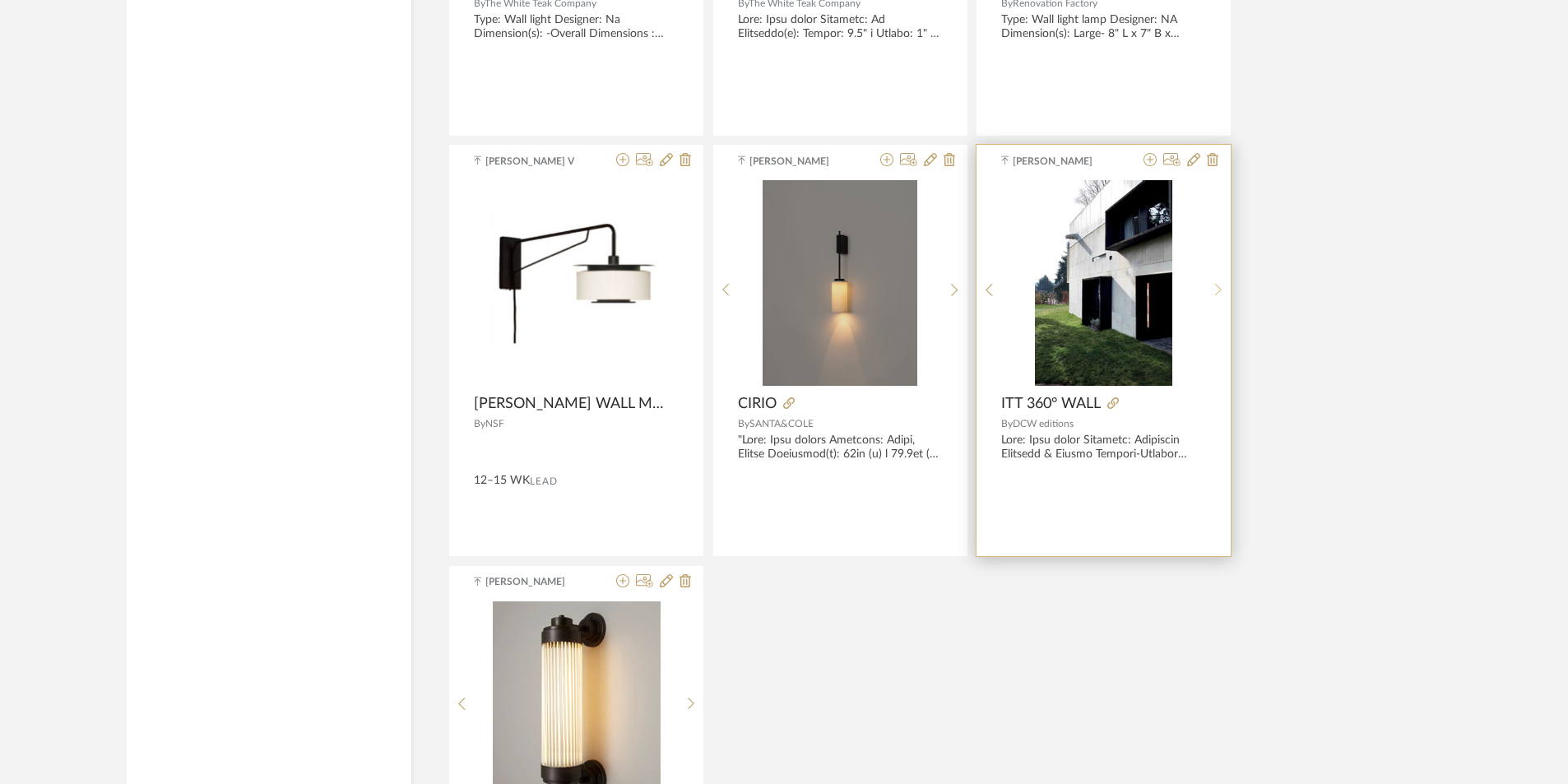
click at [1218, 292] on icon at bounding box center [1218, 289] width 7 height 12
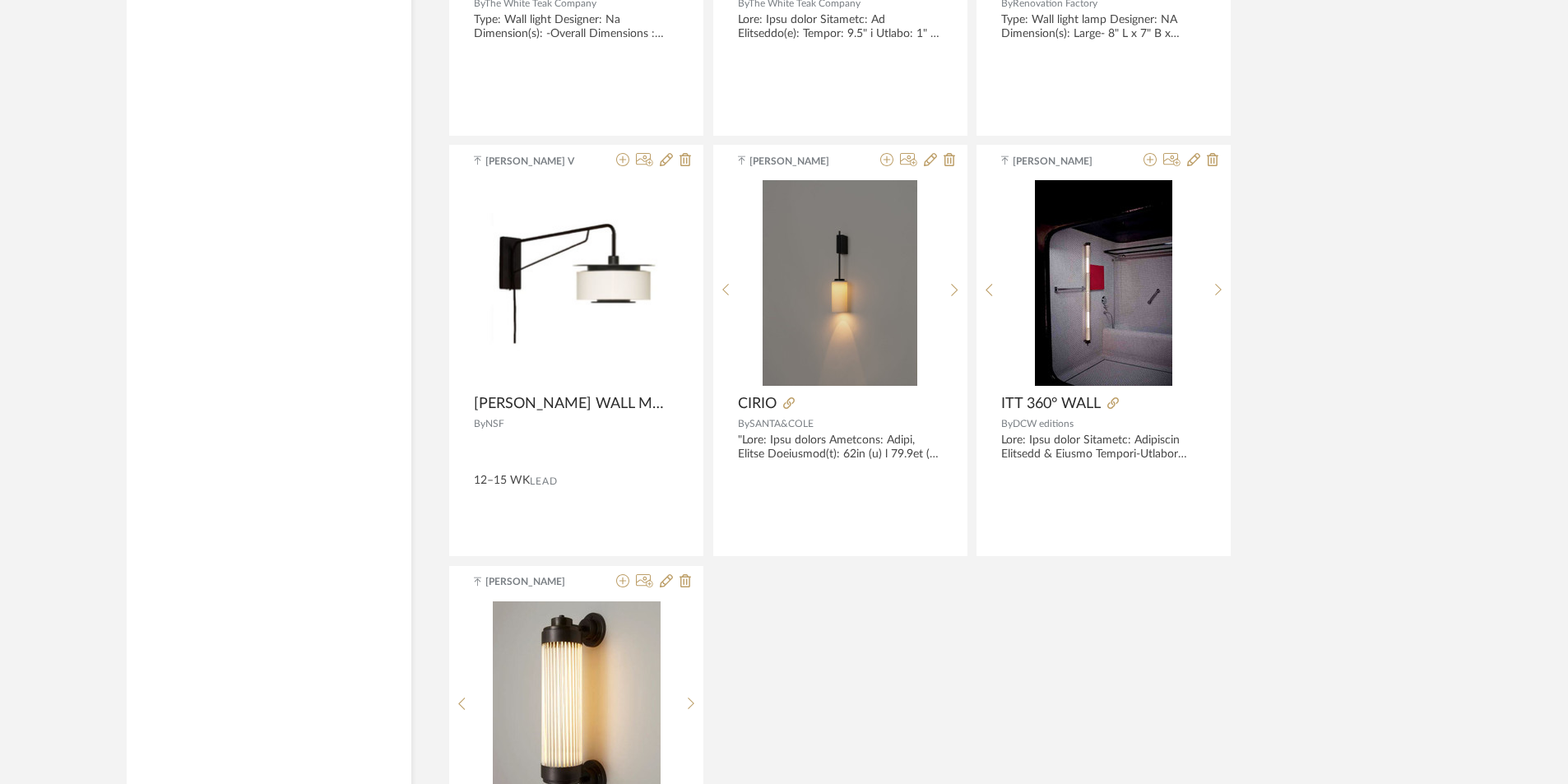
scroll to position [18081, 0]
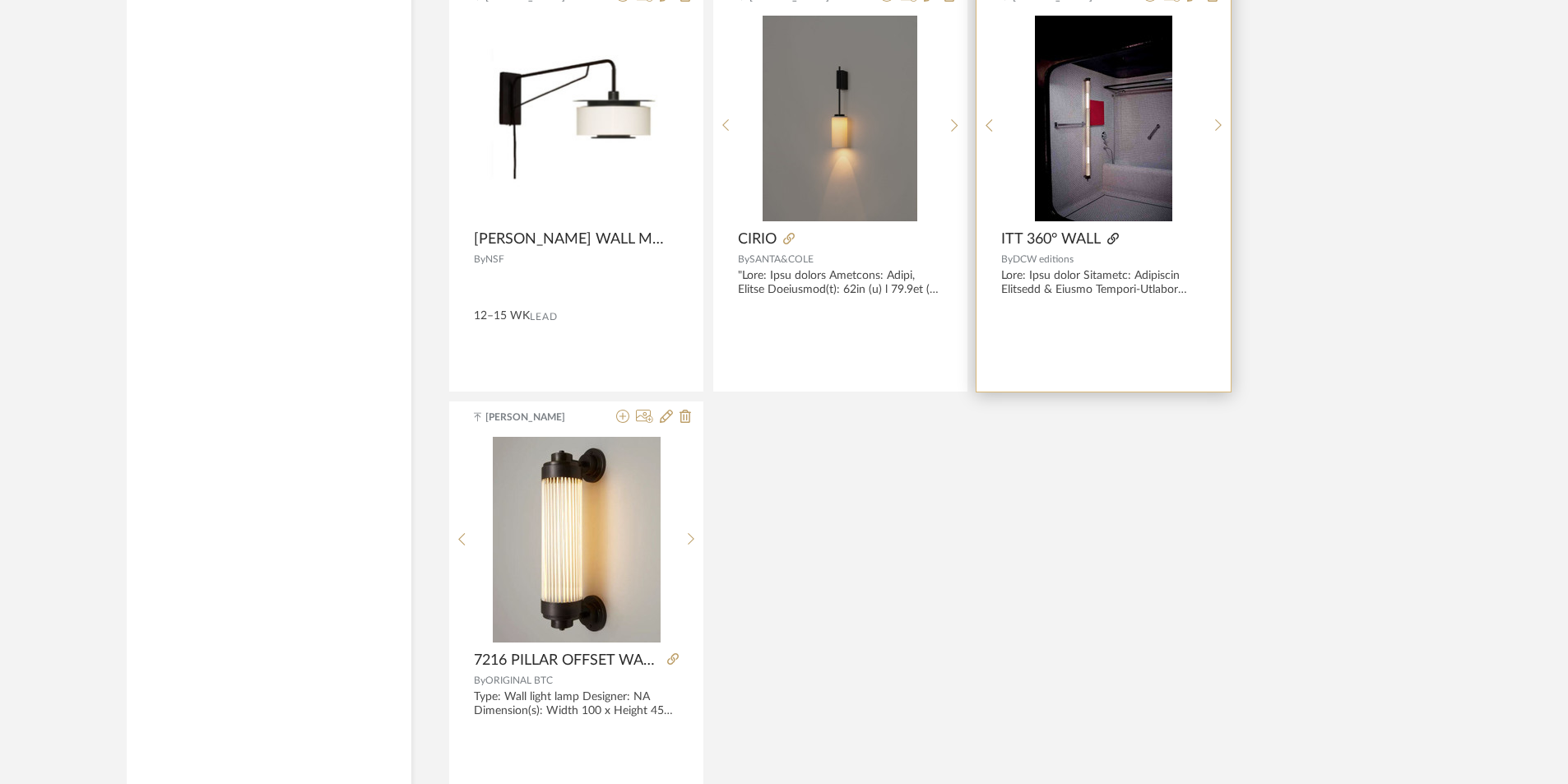
click at [1111, 236] on icon at bounding box center [1113, 239] width 12 height 12
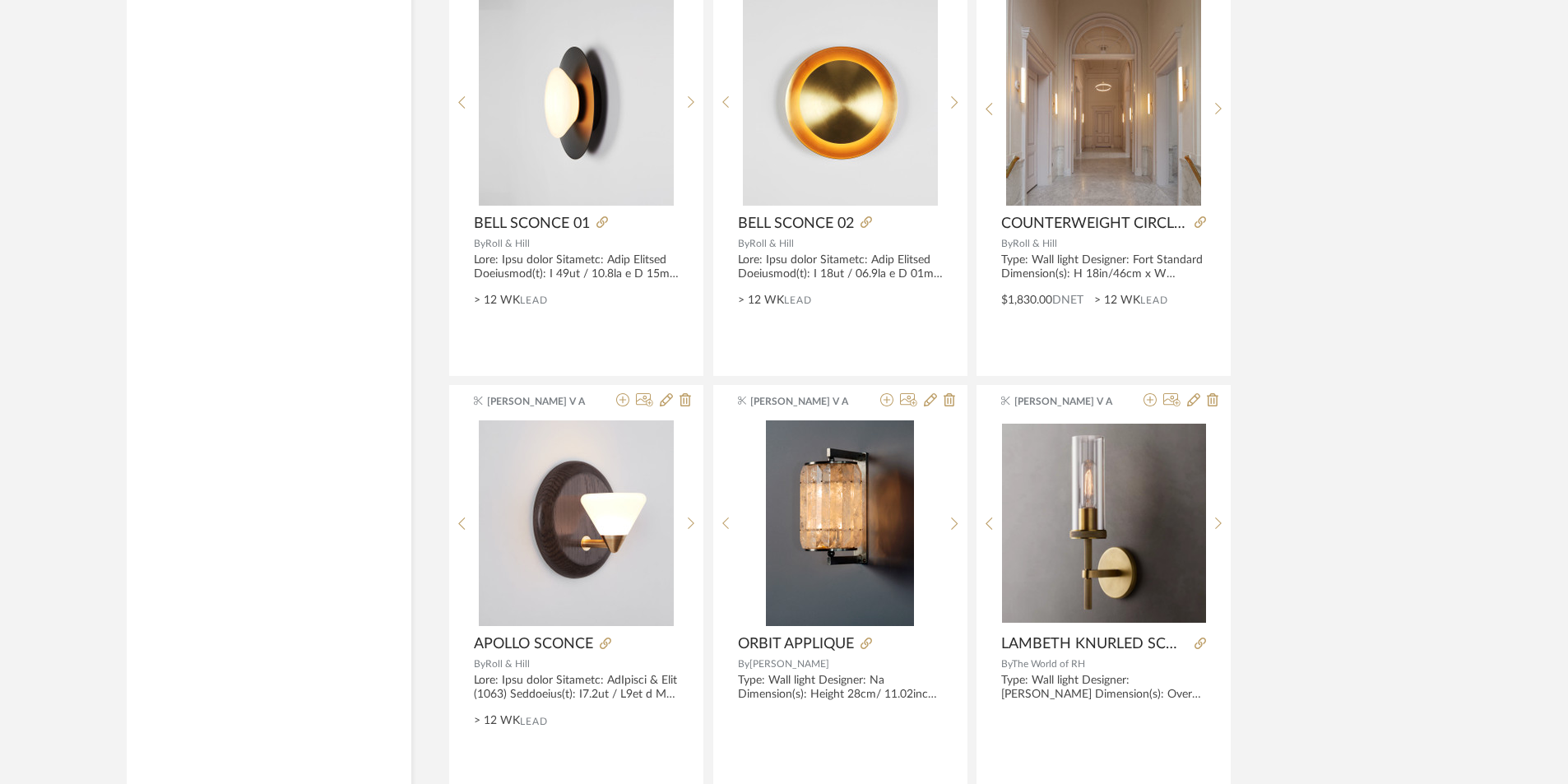
scroll to position [14544, 0]
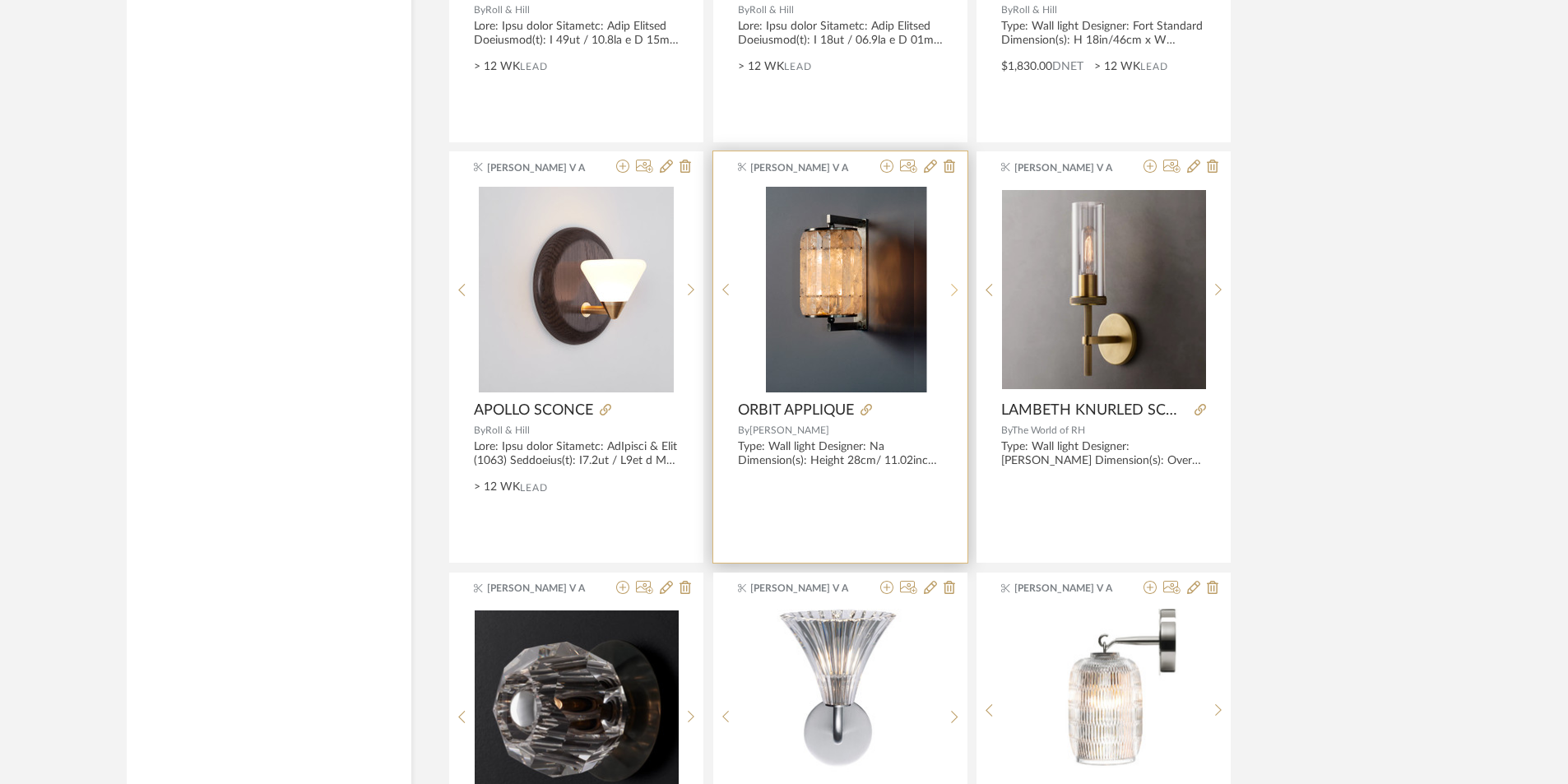
click at [950, 282] on div at bounding box center [955, 289] width 26 height 206
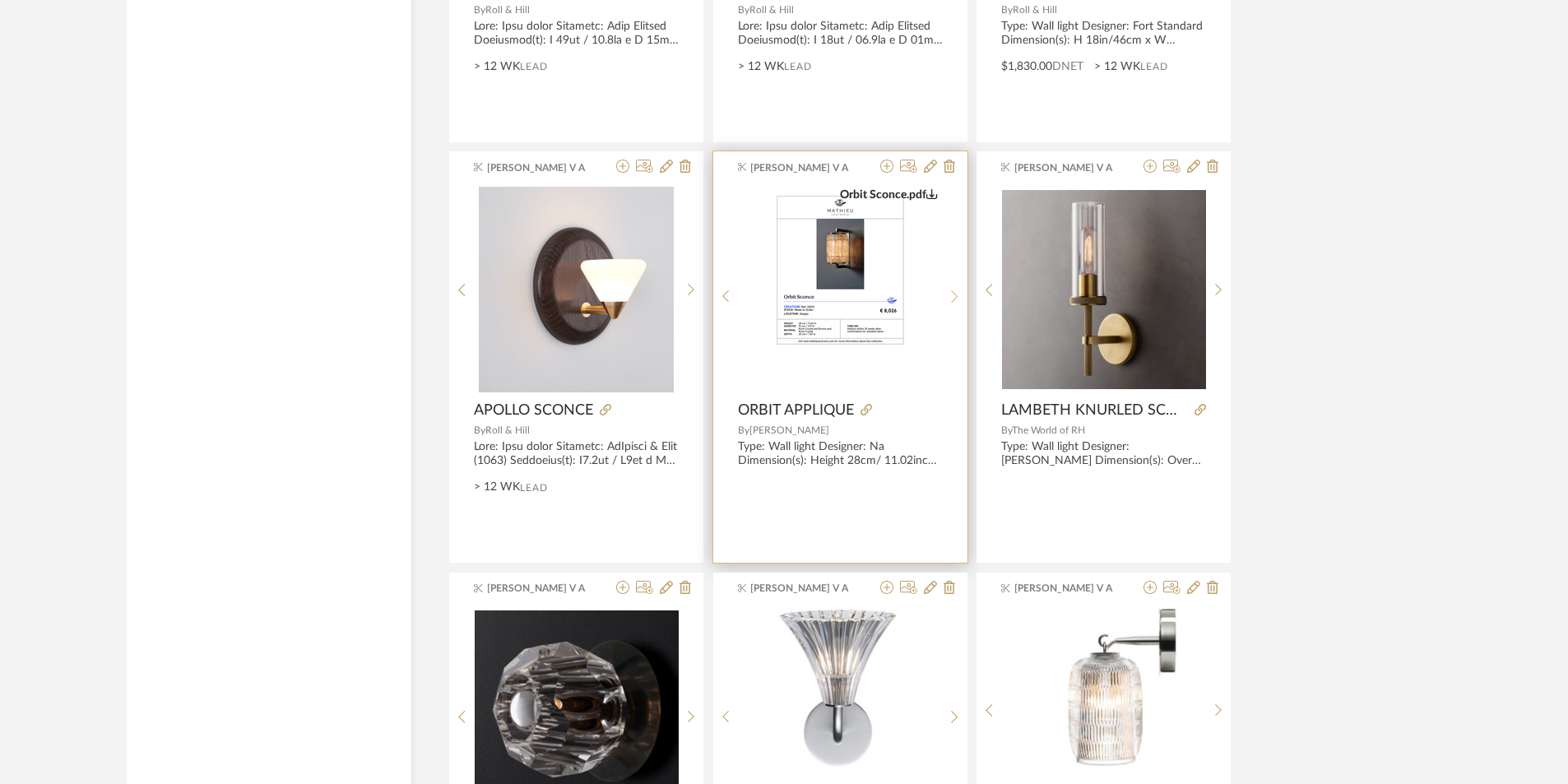
click at [950, 282] on div at bounding box center [955, 296] width 26 height 219
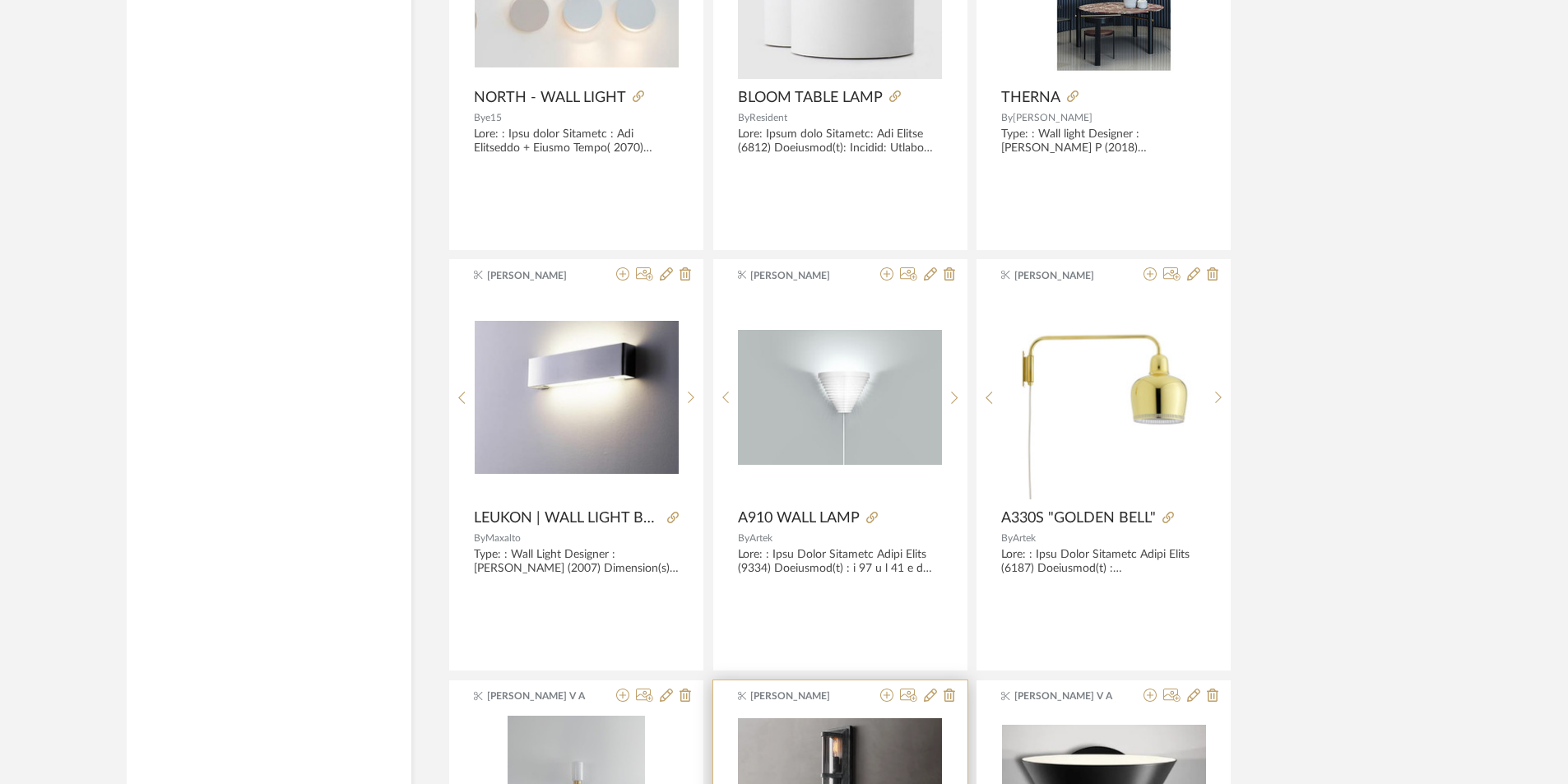
scroll to position [12158, 0]
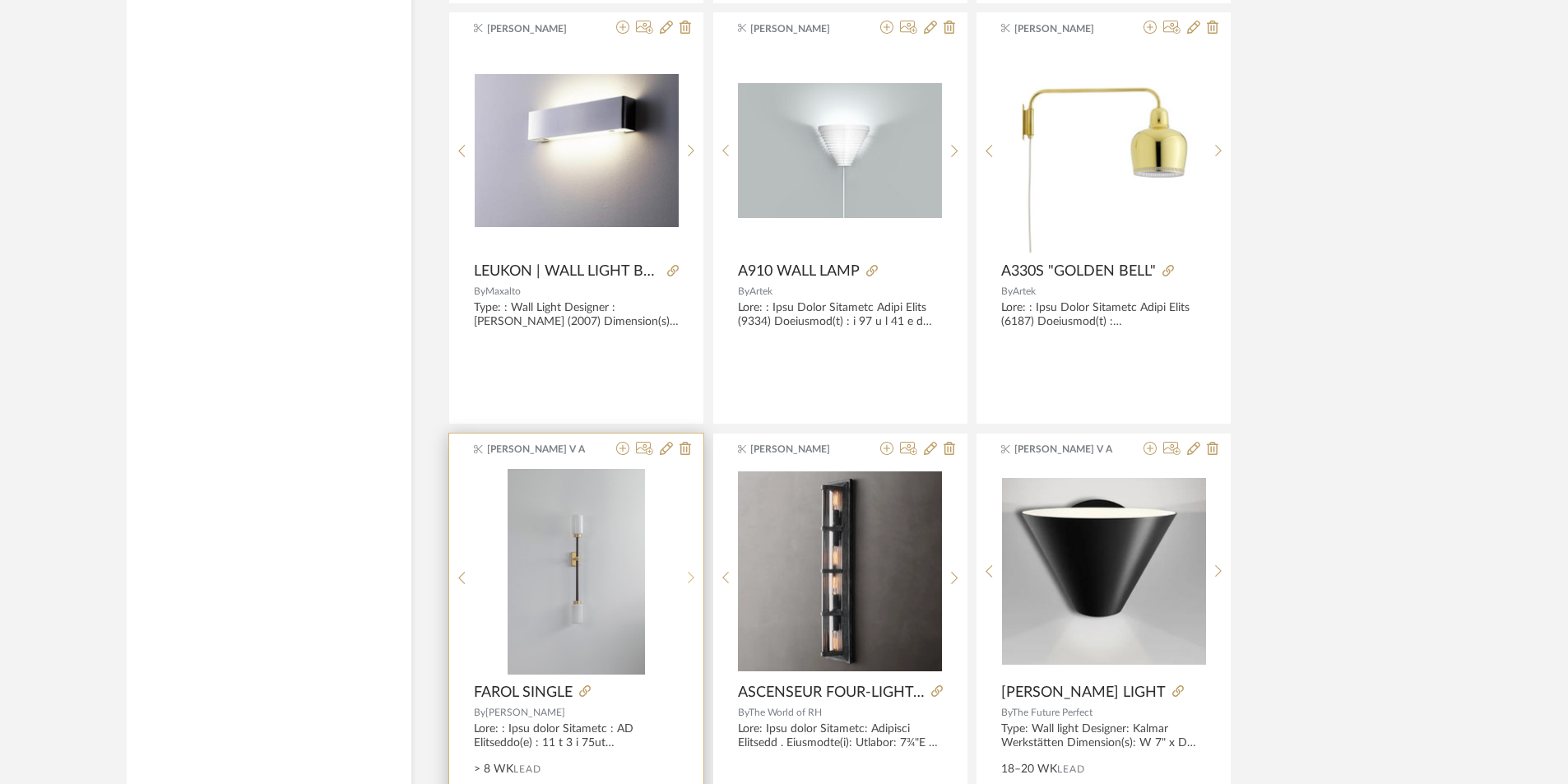
click at [683, 574] on sr-next-btn at bounding box center [691, 578] width 26 height 14
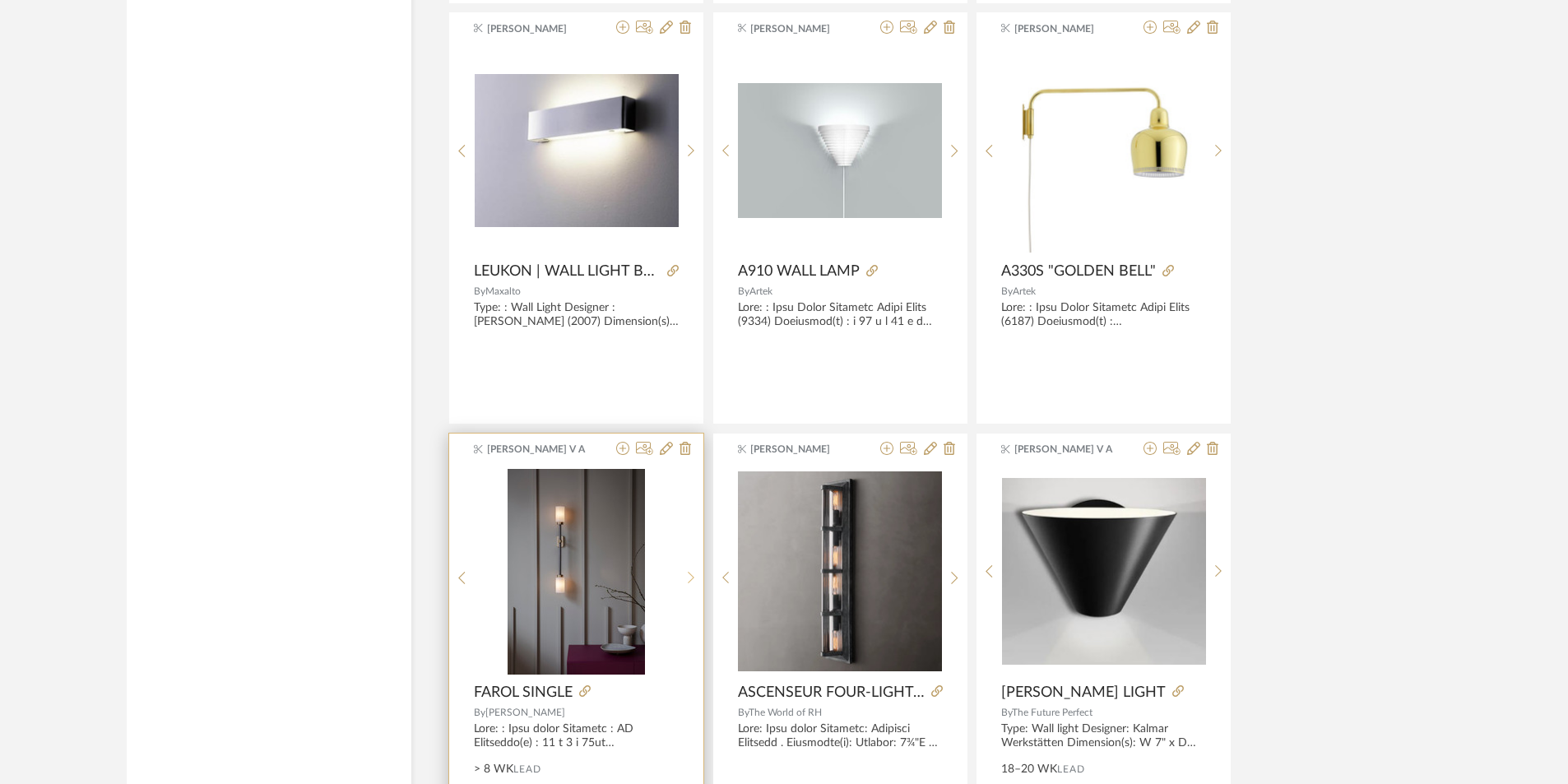
click at [683, 574] on sr-next-btn at bounding box center [691, 578] width 26 height 14
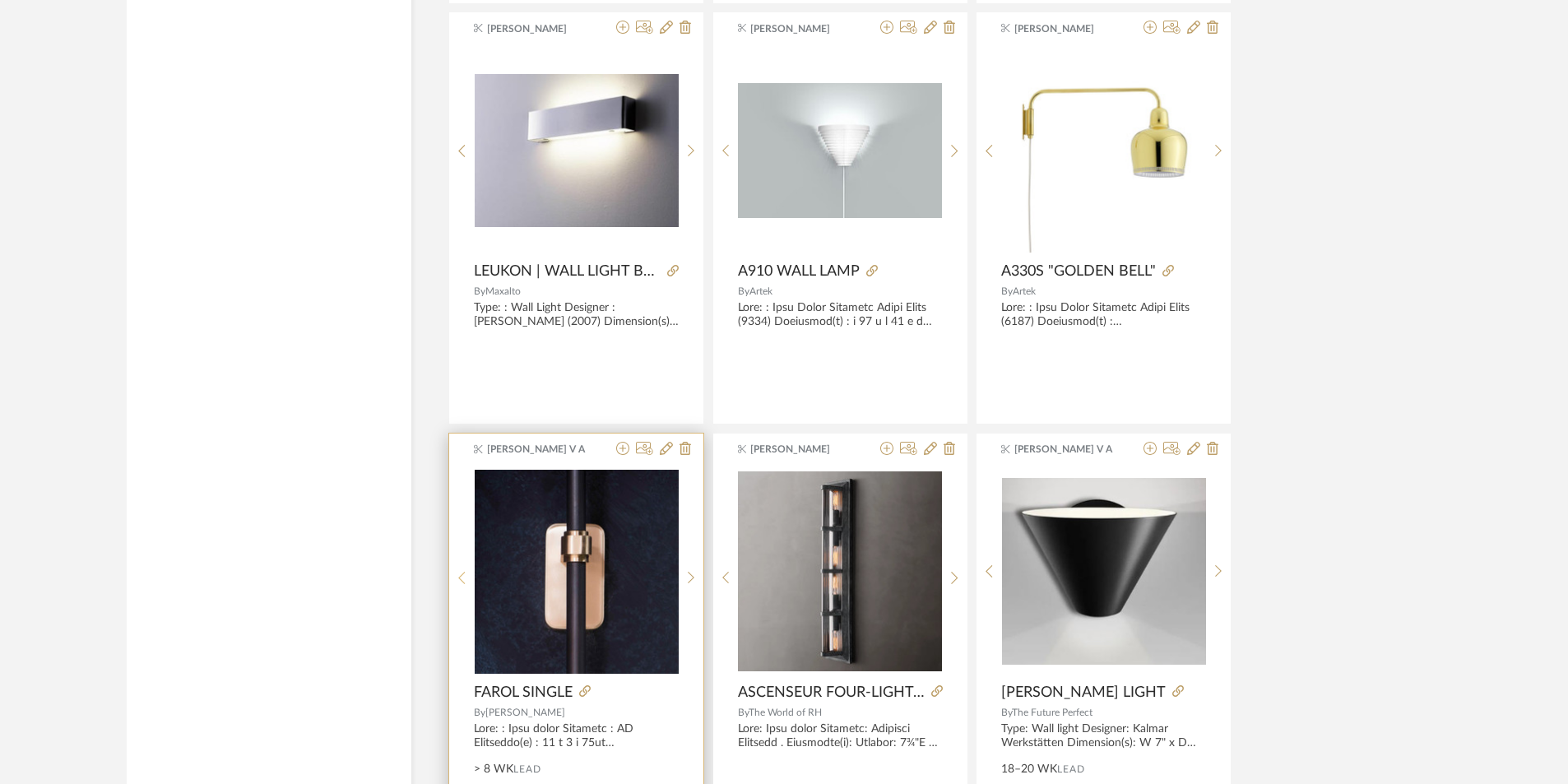
click at [457, 580] on sr-prev-btn at bounding box center [462, 578] width 26 height 14
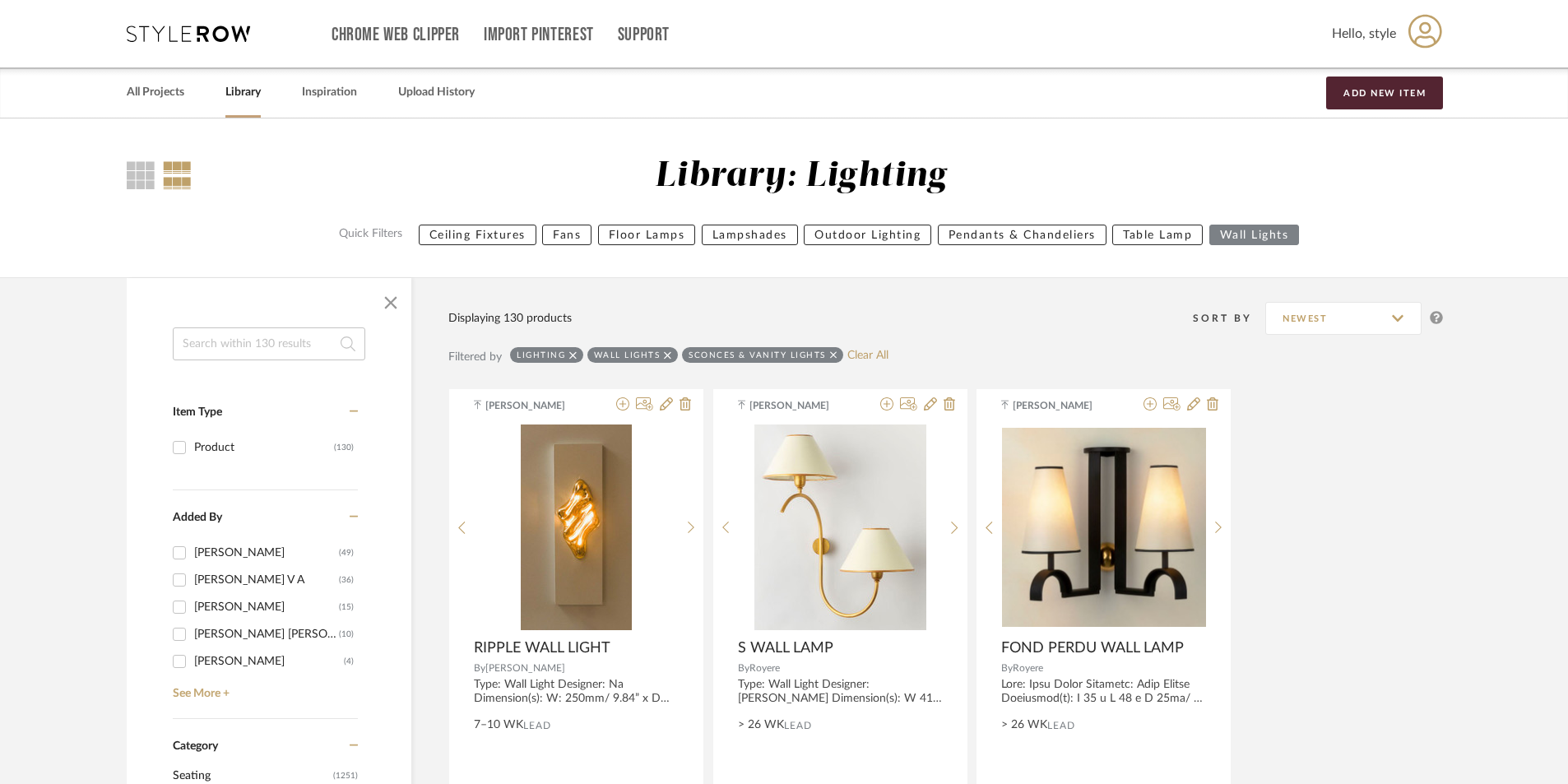
scroll to position [247, 0]
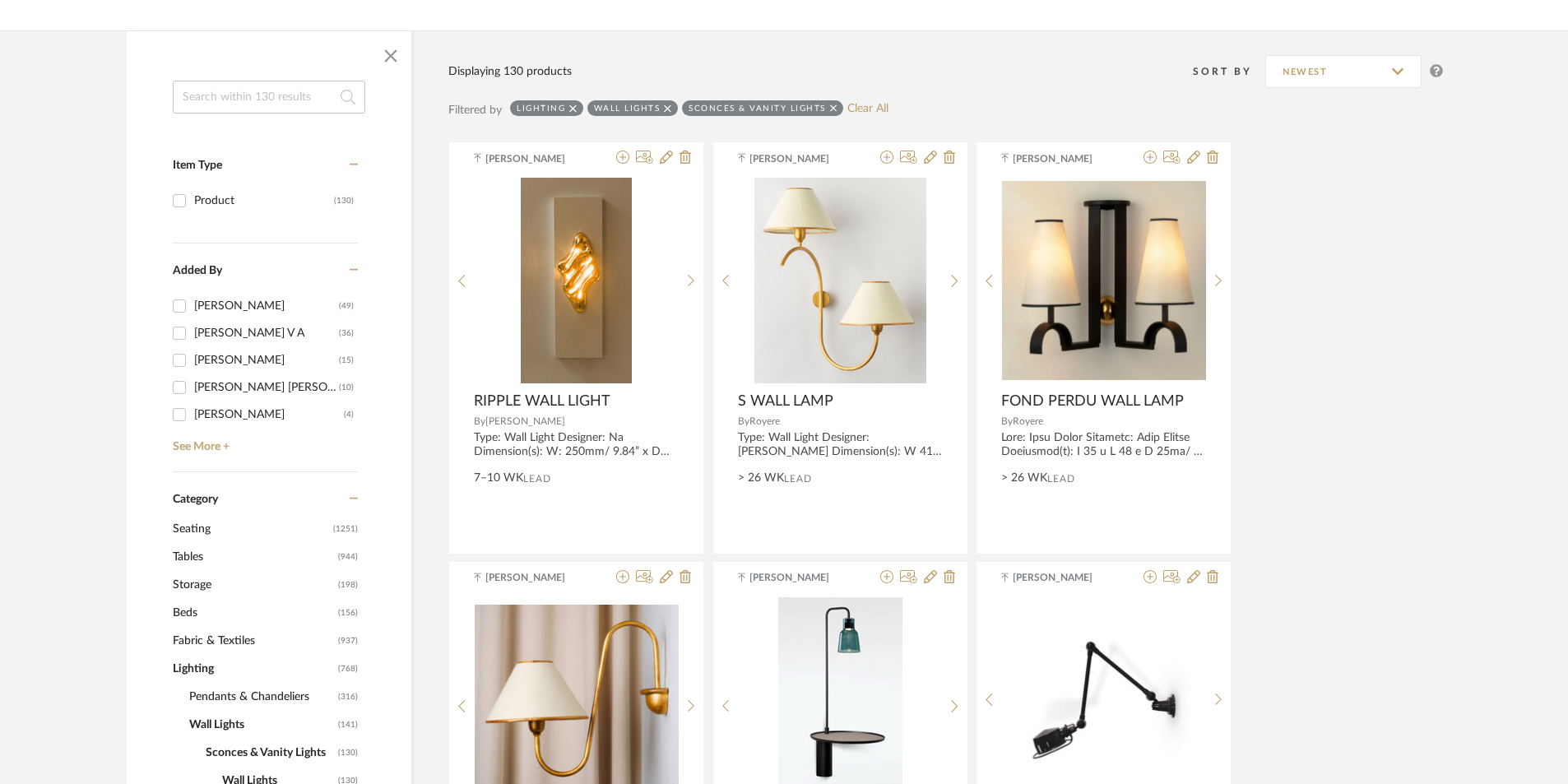
click at [228, 702] on span "Pendants & Chandeliers" at bounding box center [261, 697] width 145 height 28
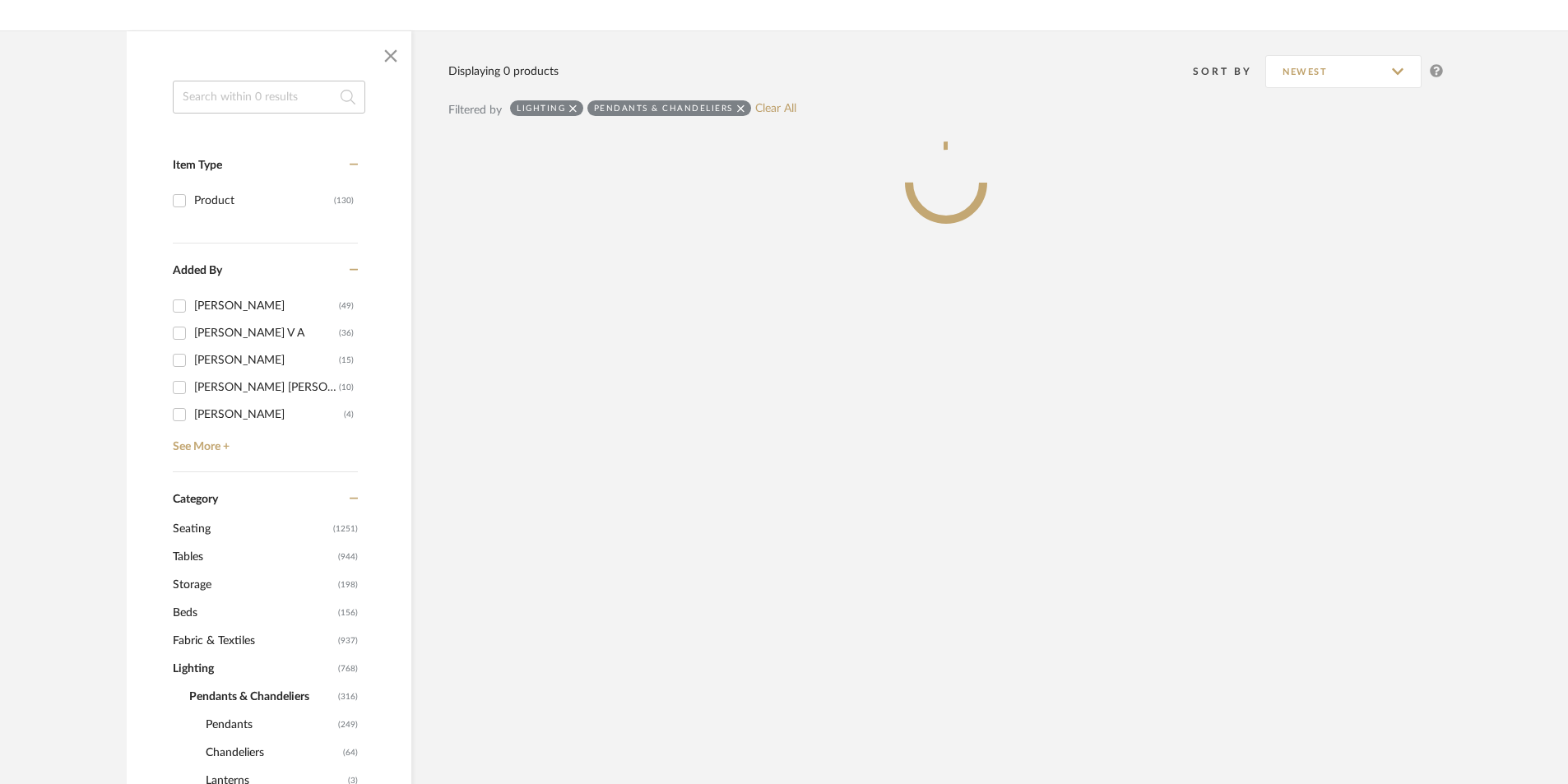
click at [220, 99] on input at bounding box center [269, 97] width 192 height 33
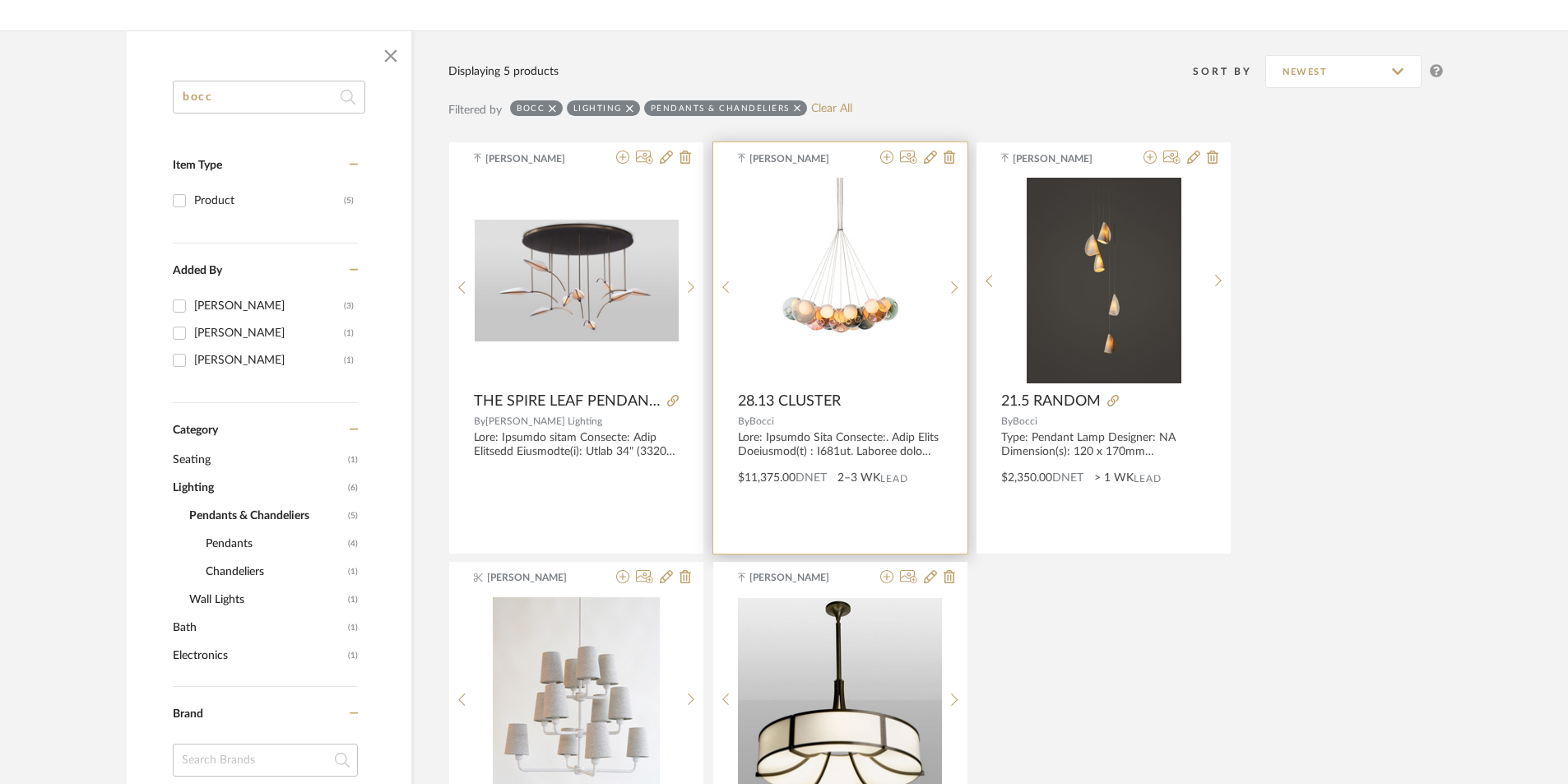
type input "bocc"
drag, startPoint x: 730, startPoint y: 394, endPoint x: 782, endPoint y: 420, distance: 58.1
click at [782, 420] on div "[PERSON_NAME] Spec-pen...uster-28.pdf Spec-pen...uster-28.pdf 28.13 CLUSTER By …" at bounding box center [840, 348] width 254 height 411
copy div "28.13 CLUSTER By [PERSON_NAME]"
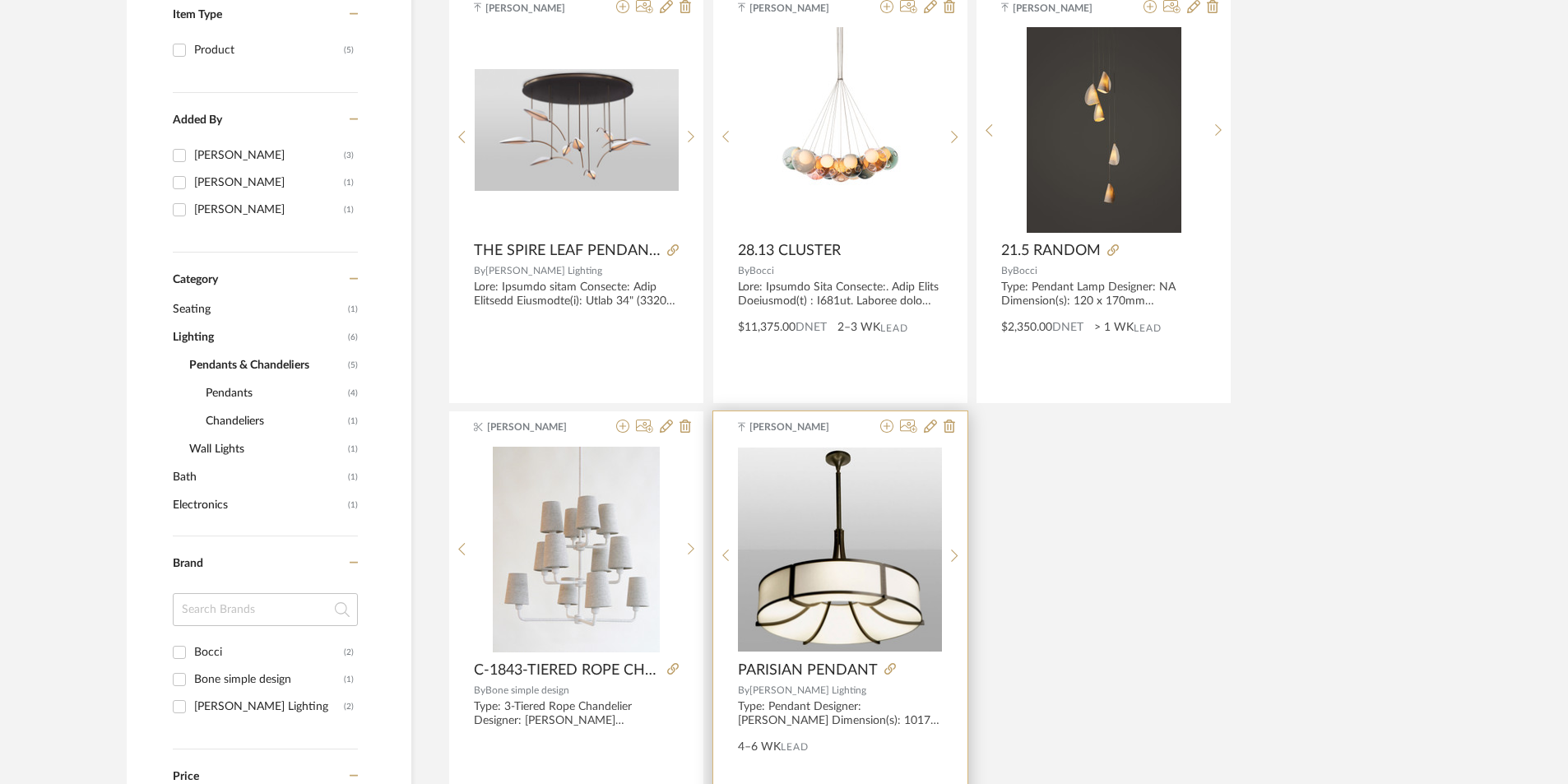
scroll to position [411, 0]
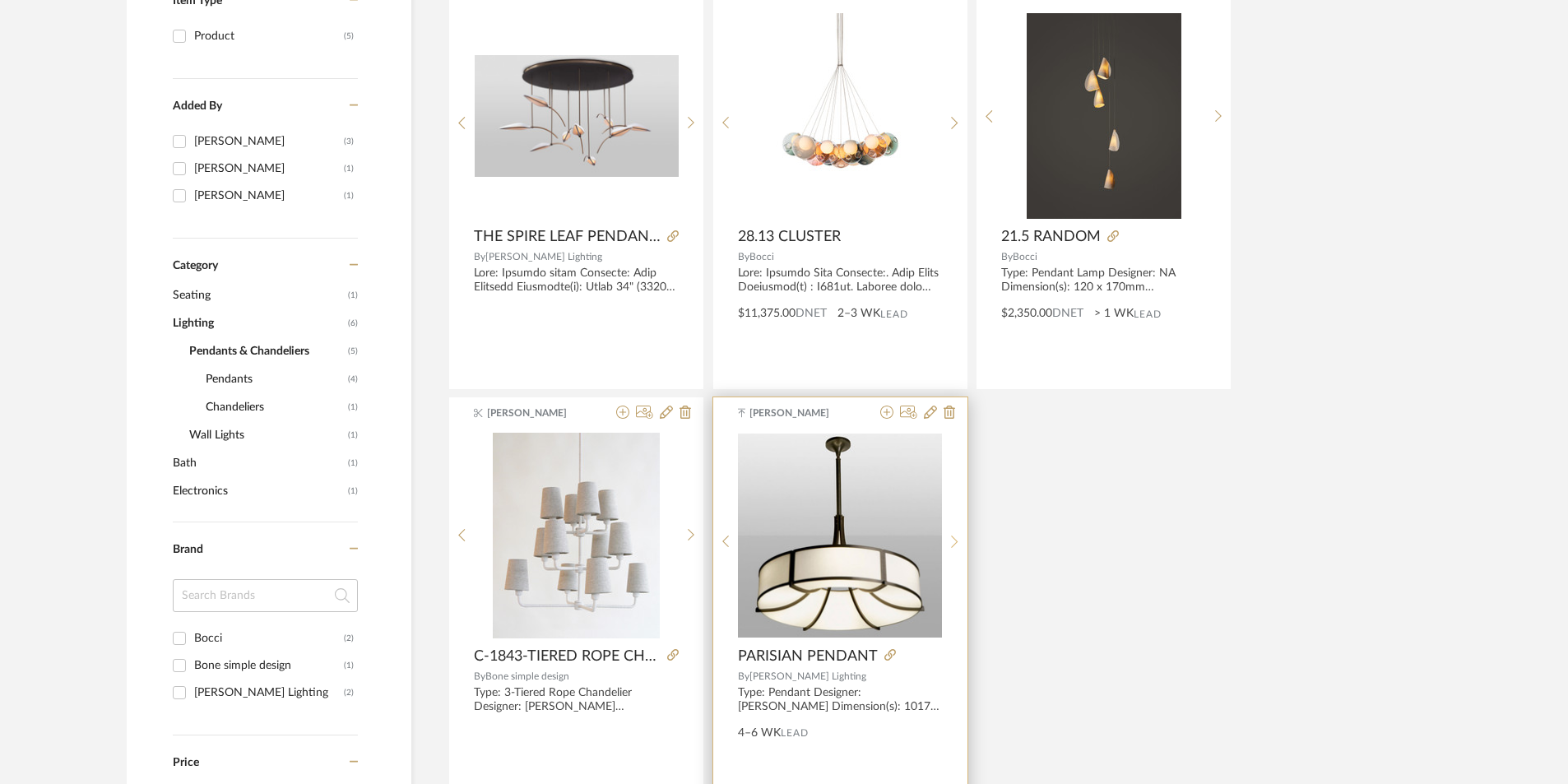
click at [956, 540] on icon at bounding box center [955, 541] width 7 height 14
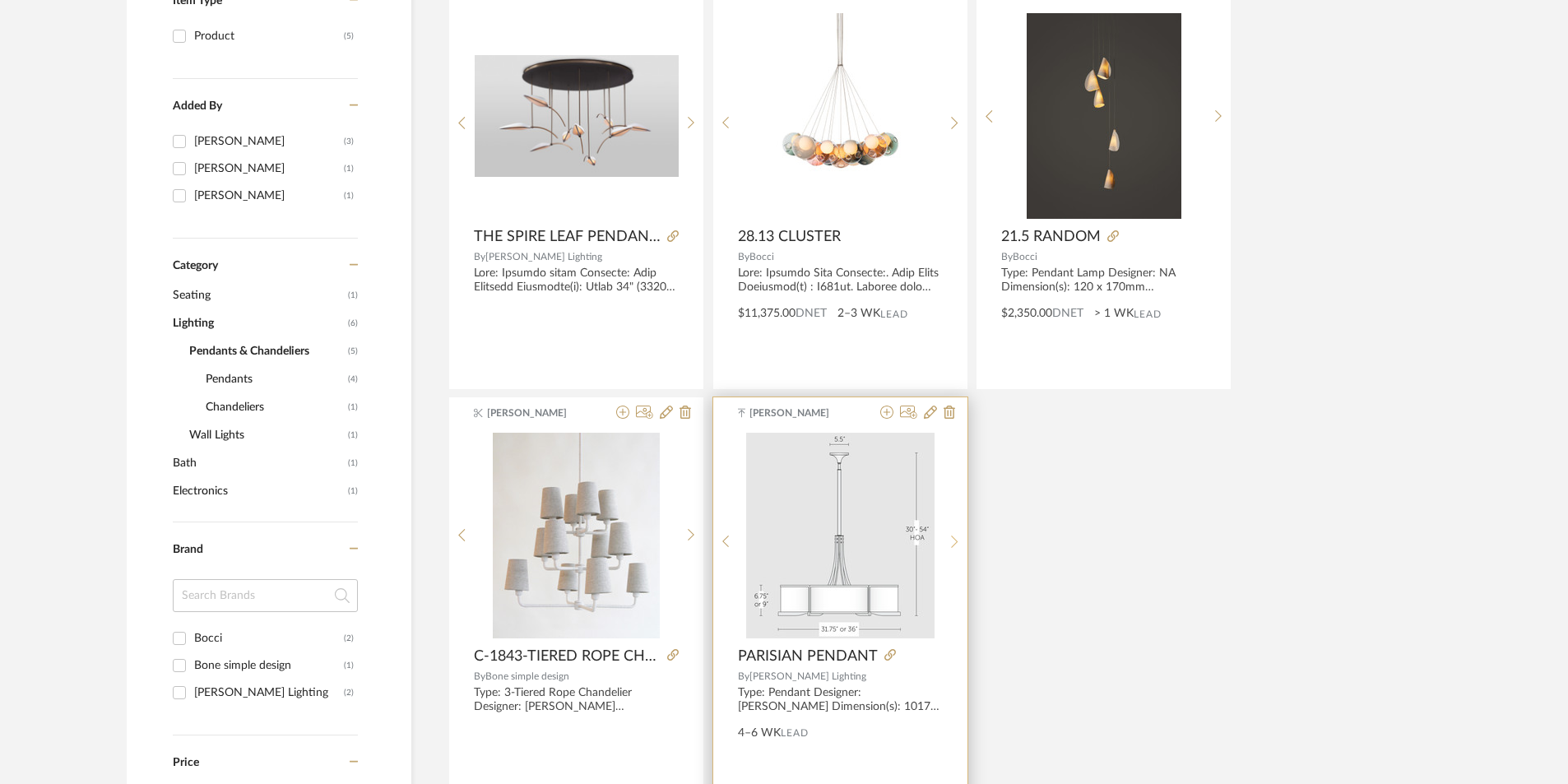
click at [955, 541] on icon at bounding box center [955, 541] width 7 height 14
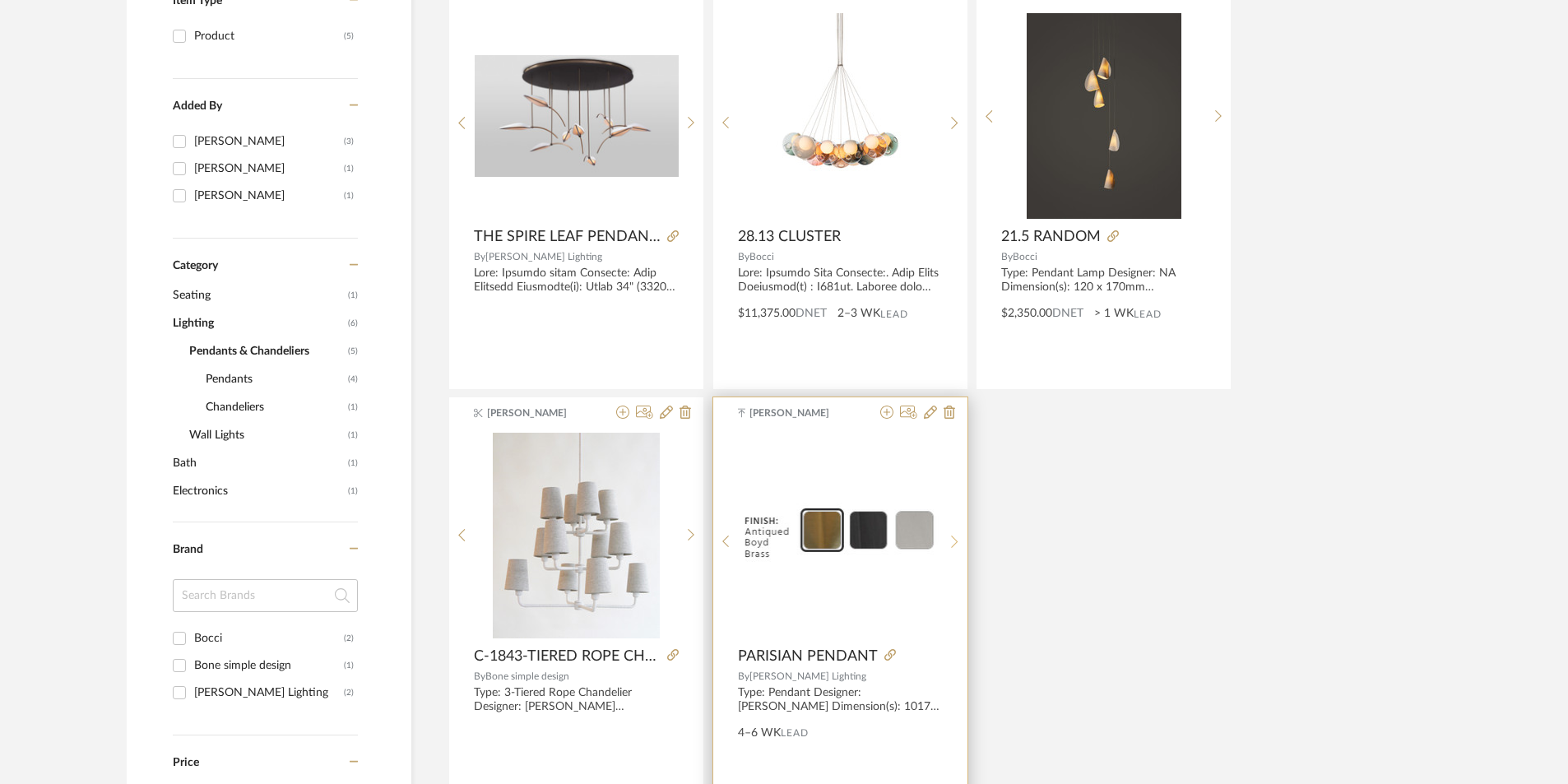
click at [955, 541] on icon at bounding box center [955, 541] width 7 height 14
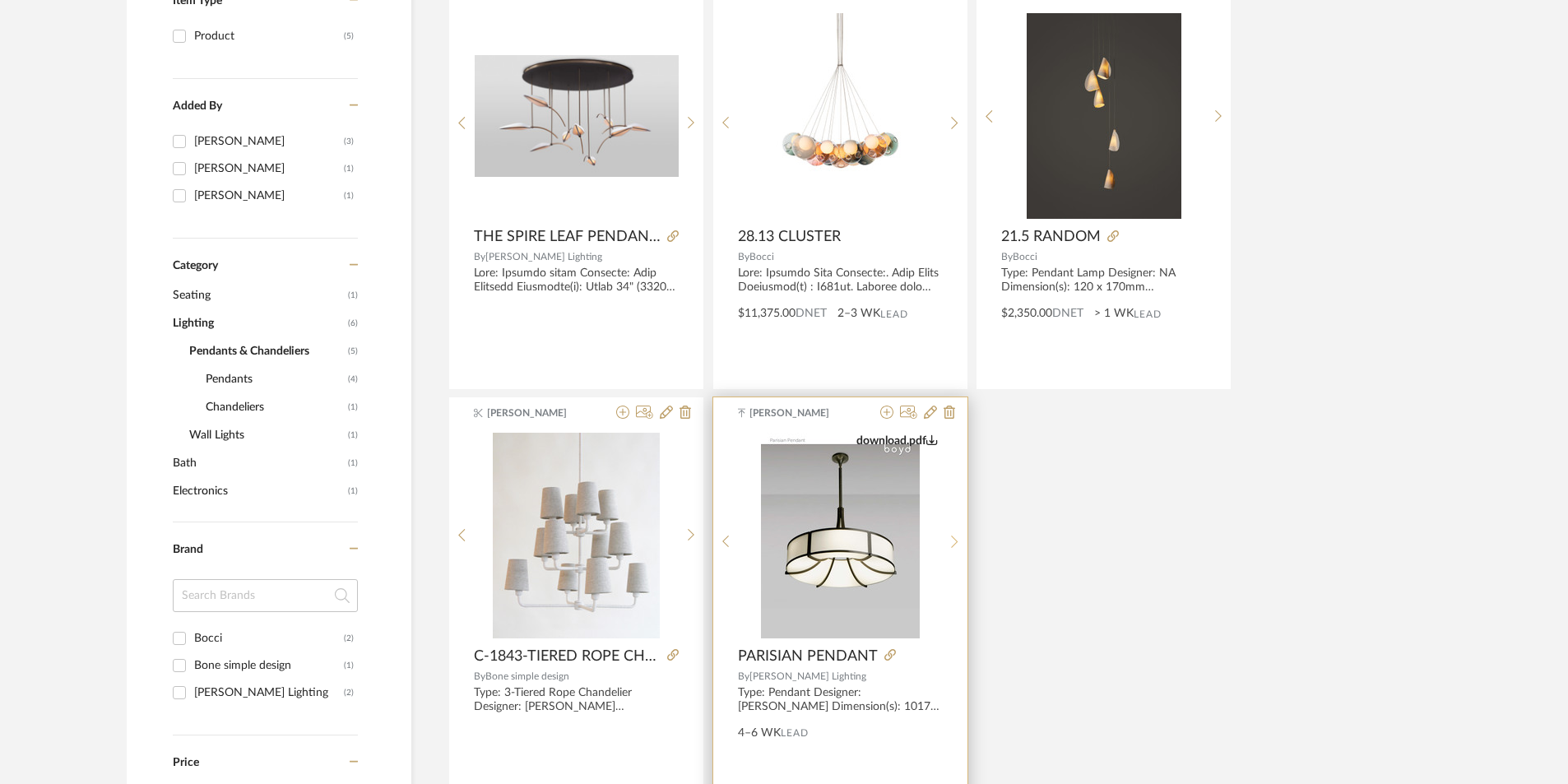
click at [955, 541] on icon at bounding box center [955, 541] width 7 height 14
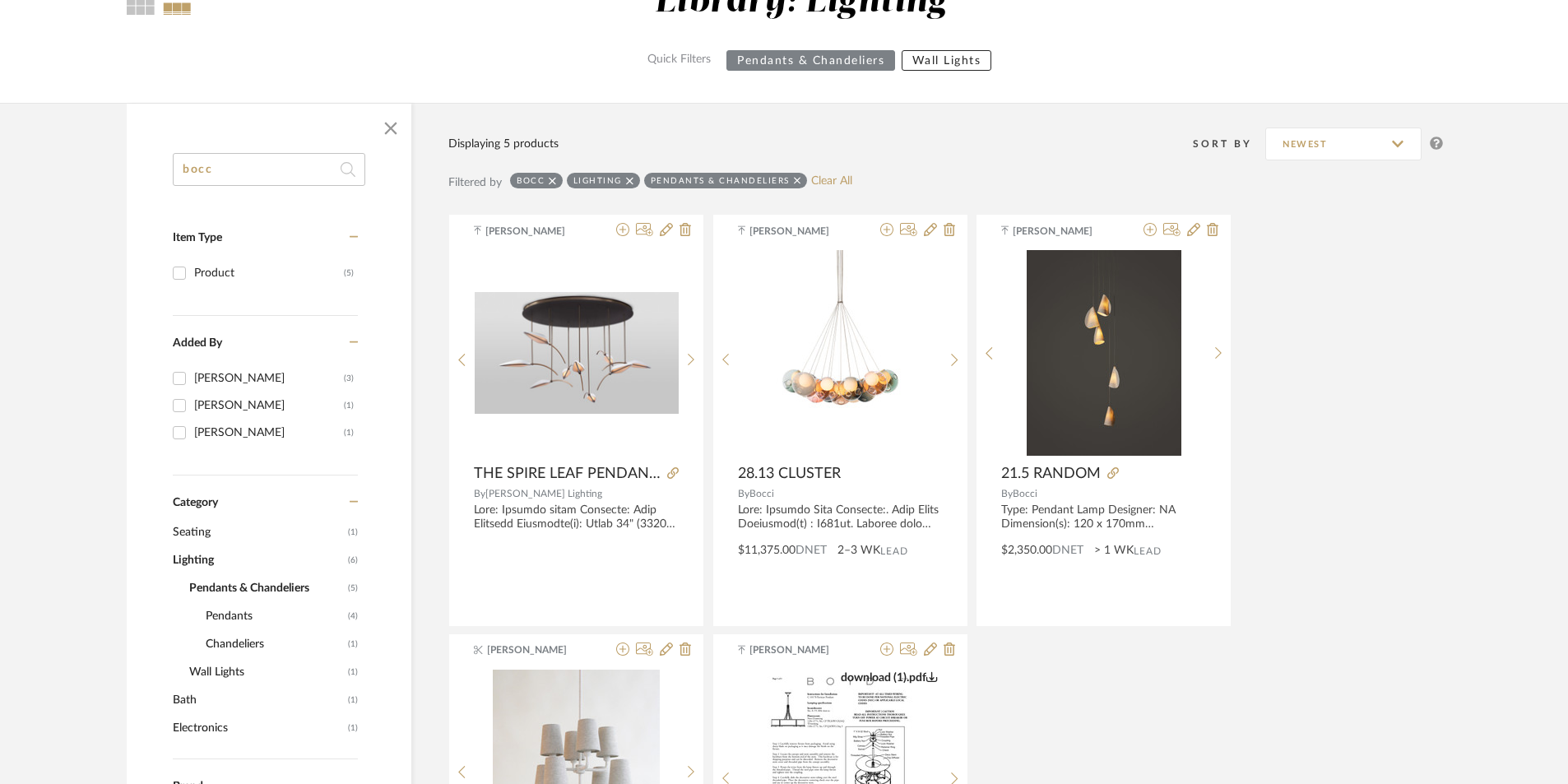
scroll to position [165, 0]
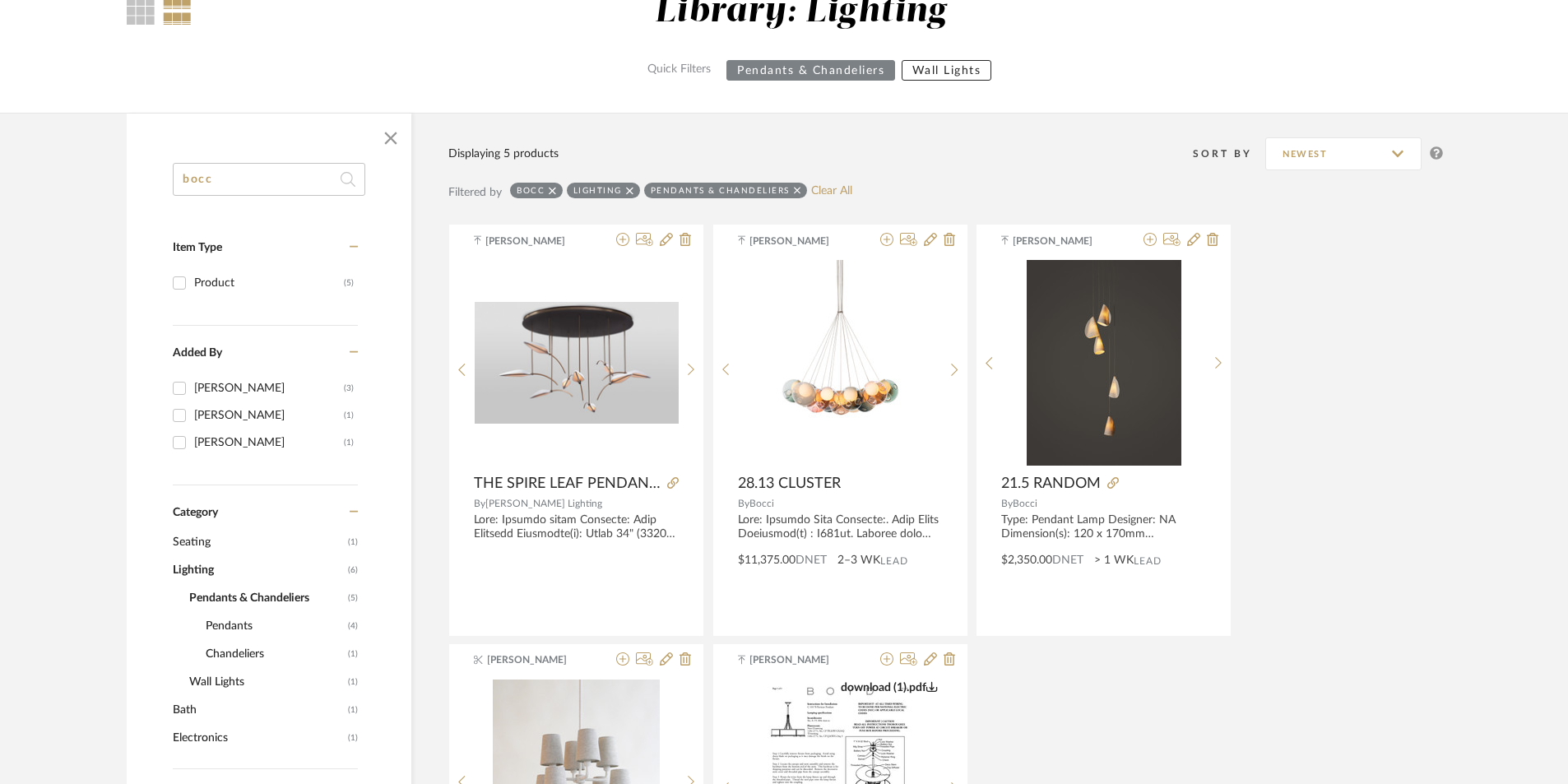
drag, startPoint x: 318, startPoint y: 176, endPoint x: 159, endPoint y: 171, distance: 159.1
click at [159, 171] on div "bocc Item Type Product (5) Added By [PERSON_NAME] (3) [PERSON_NAME] (1) [PERSON…" at bounding box center [269, 777] width 284 height 1229
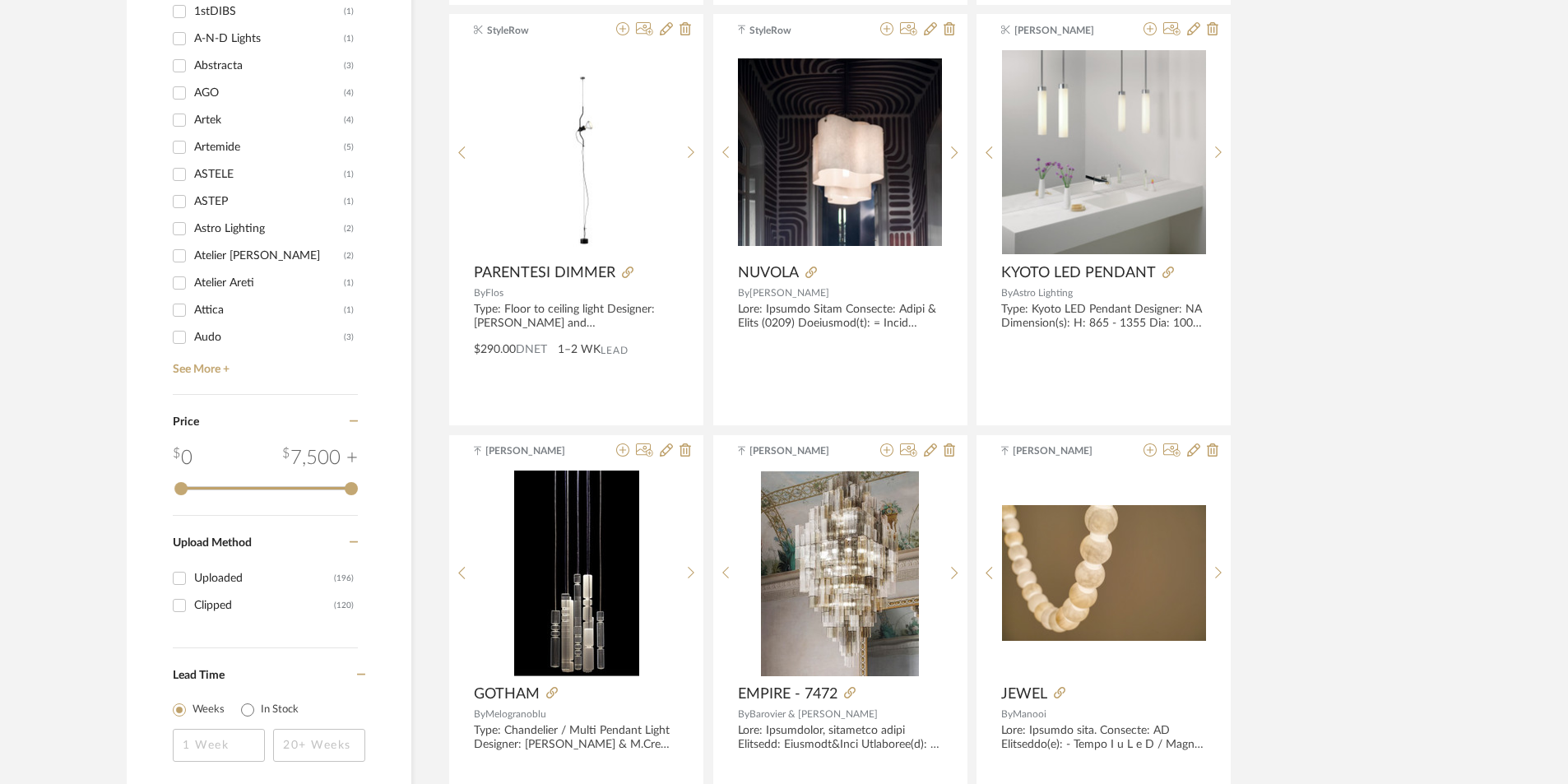
scroll to position [1892, 0]
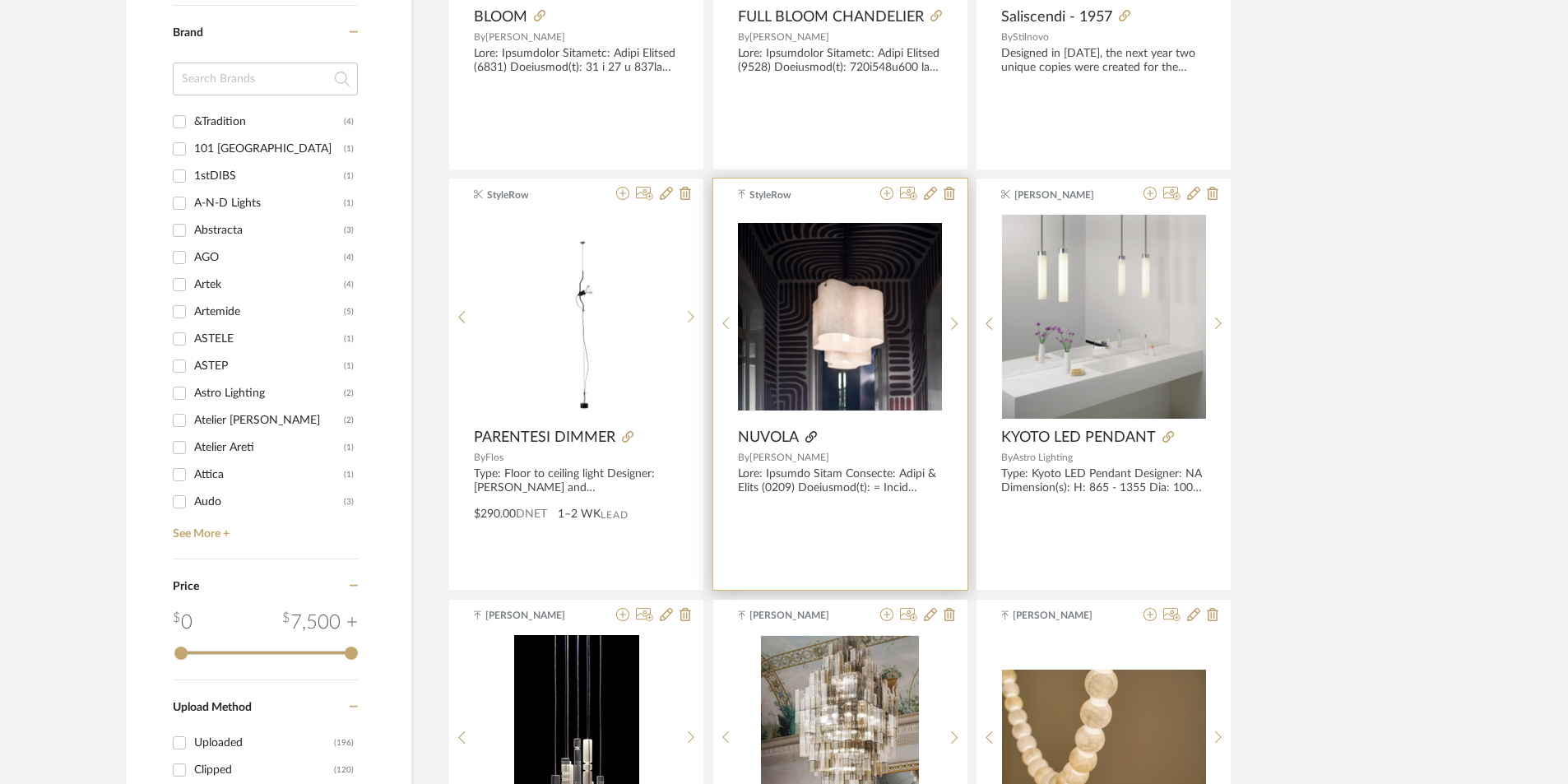
click at [815, 431] on icon at bounding box center [811, 437] width 12 height 12
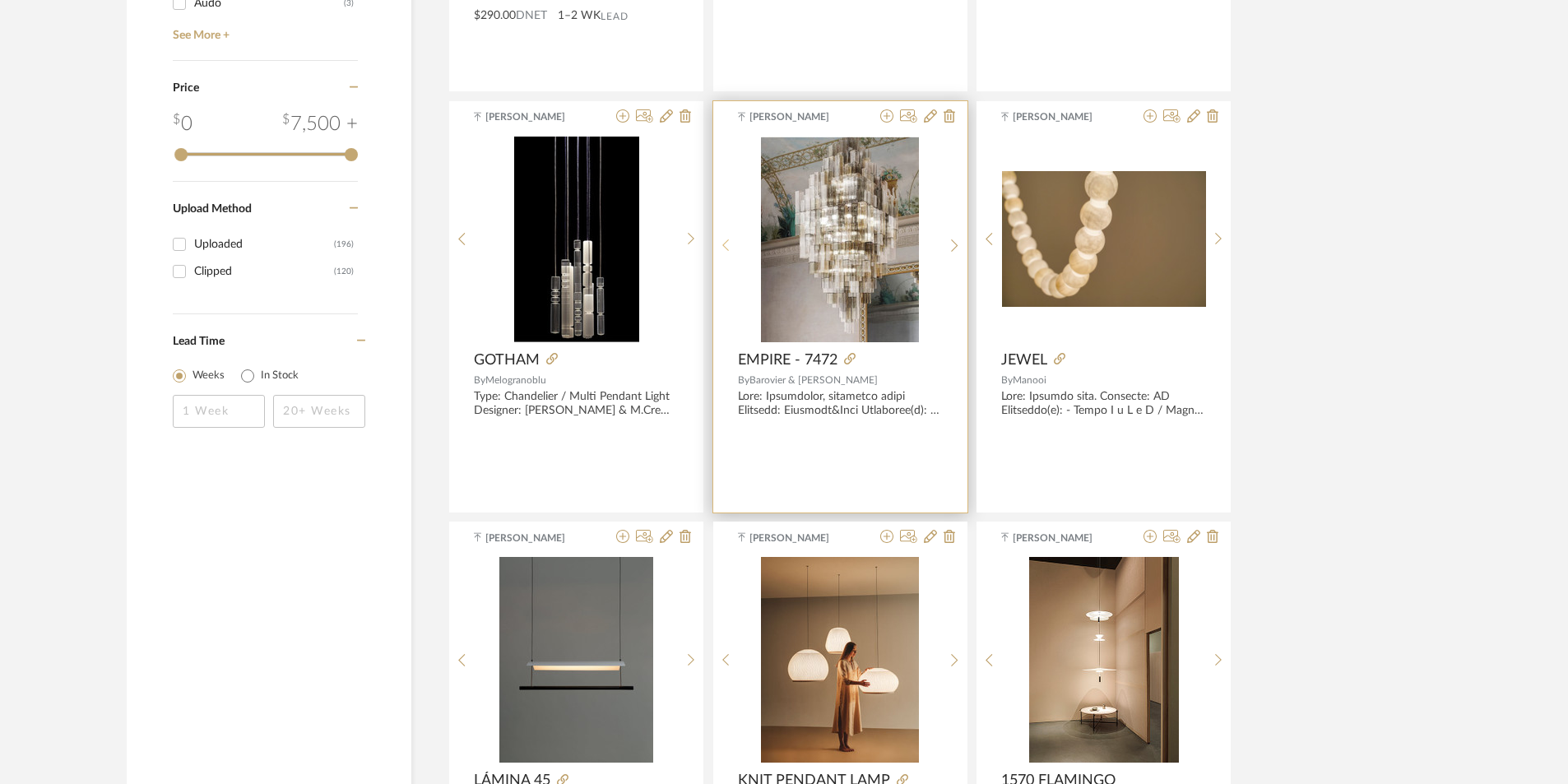
scroll to position [2386, 0]
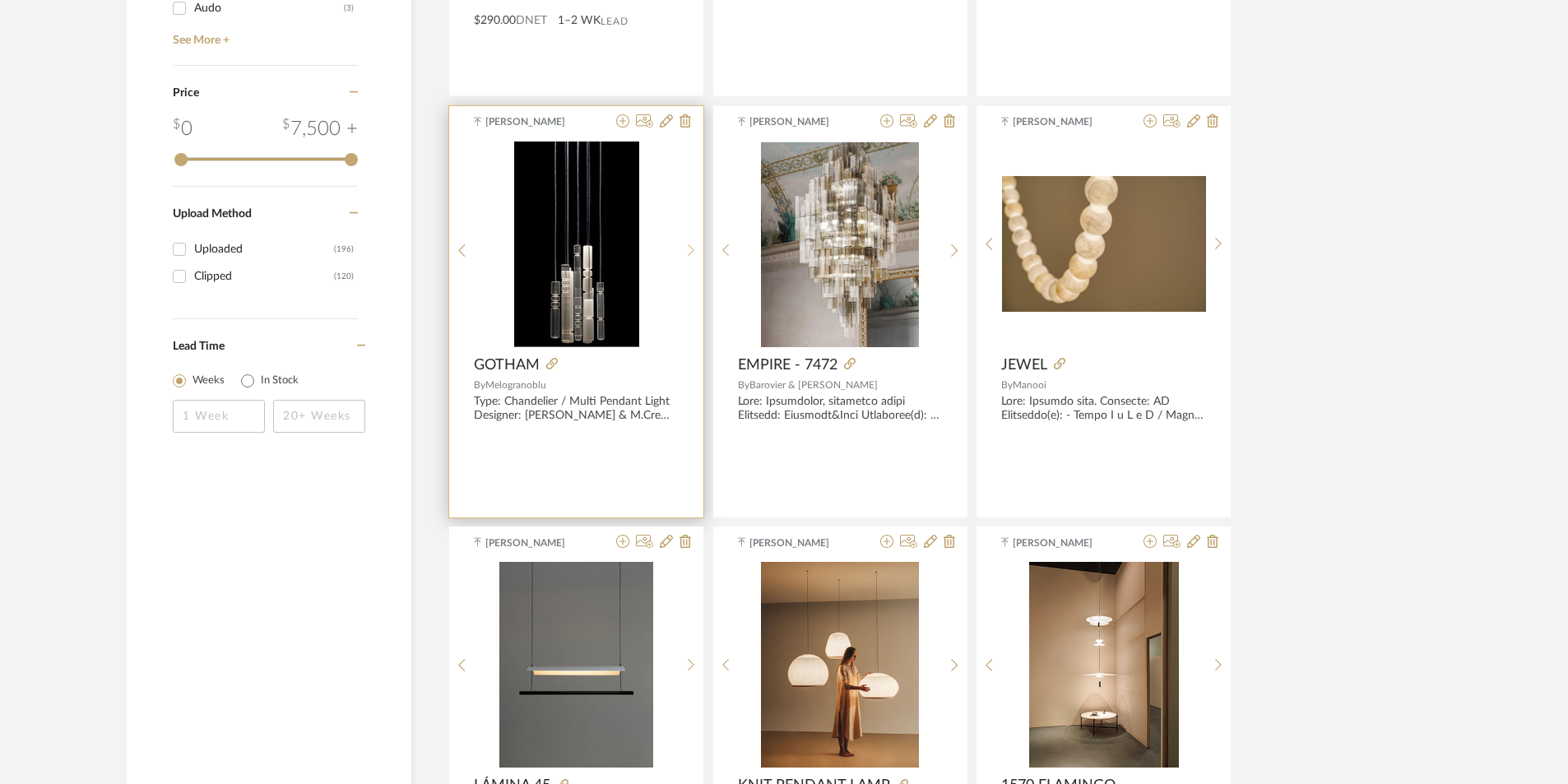
click at [696, 244] on sr-next-btn at bounding box center [691, 250] width 26 height 14
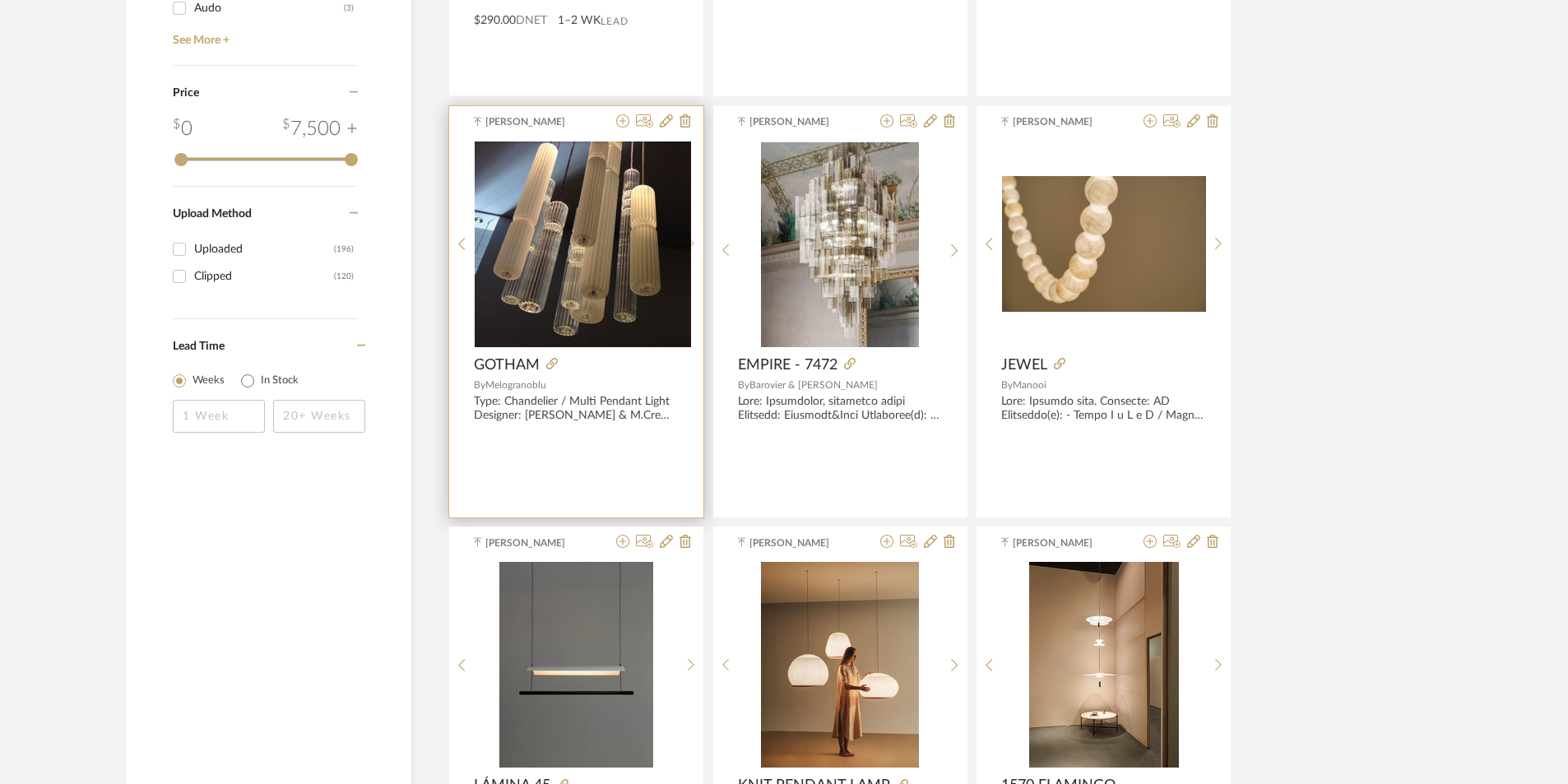
click at [696, 244] on sr-next-btn at bounding box center [691, 244] width 26 height 14
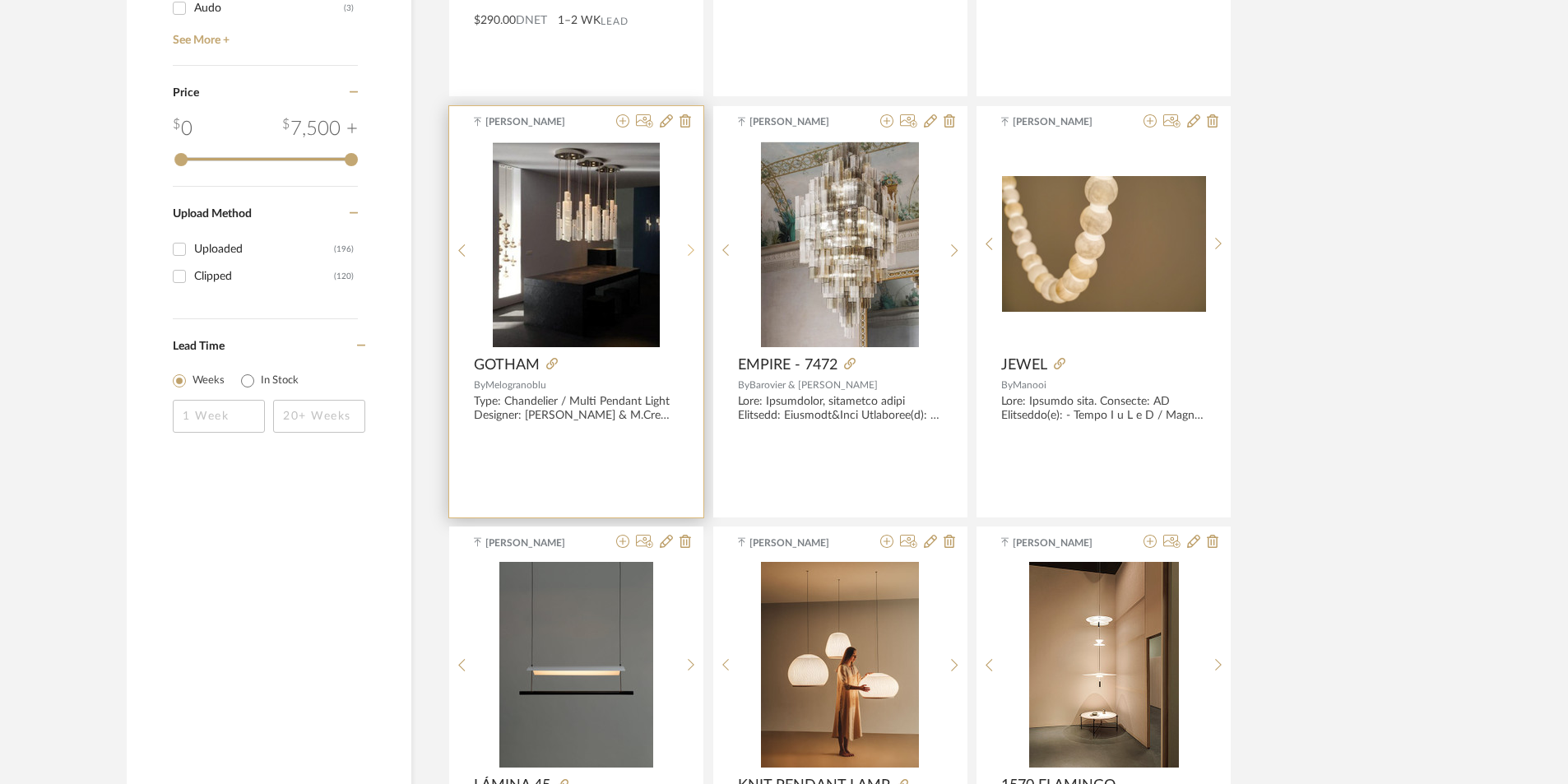
click at [696, 244] on sr-next-btn at bounding box center [691, 250] width 26 height 14
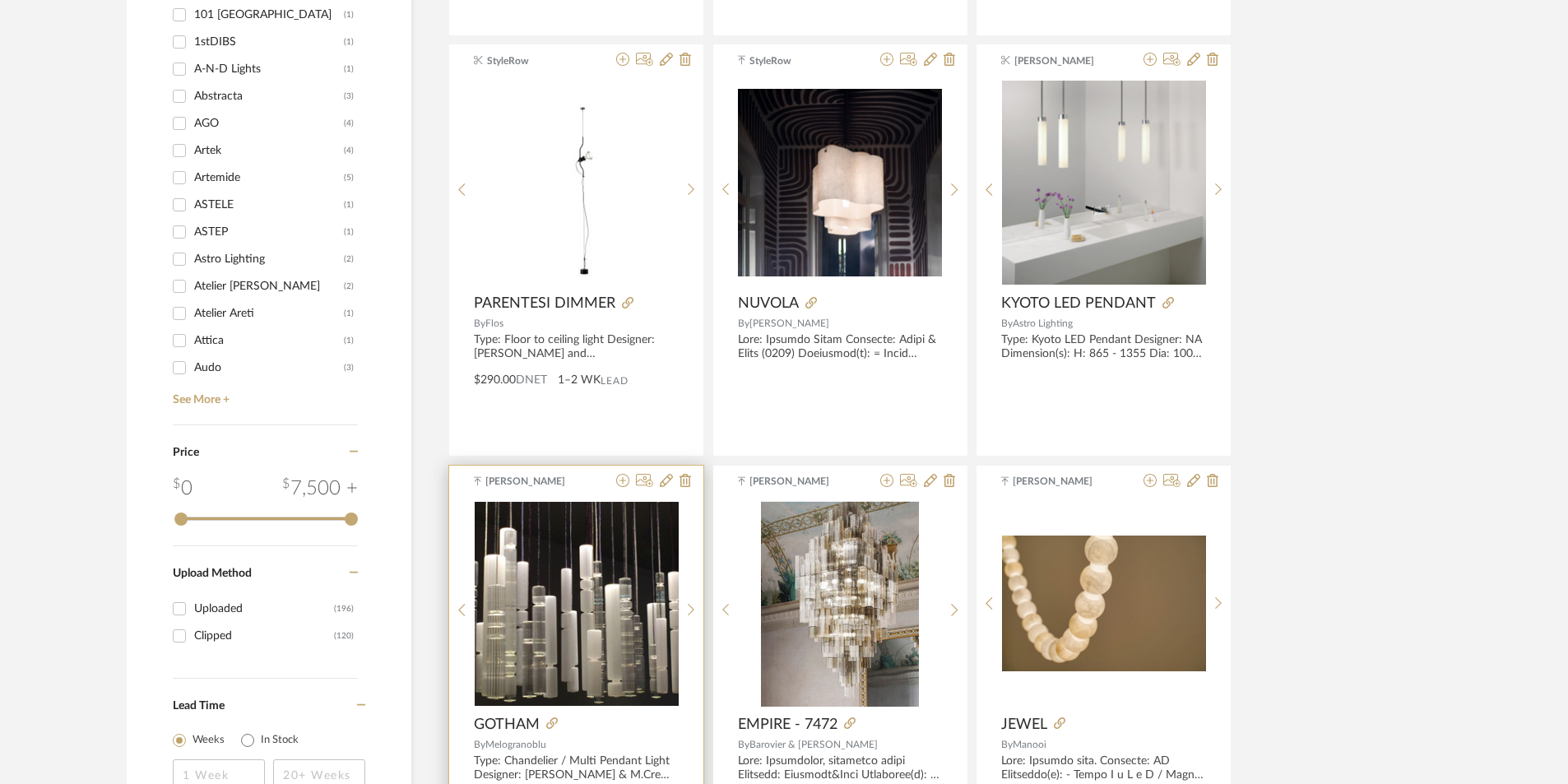
scroll to position [2139, 0]
